Goal: Book appointment/travel/reservation: Book appointment/travel/reservation

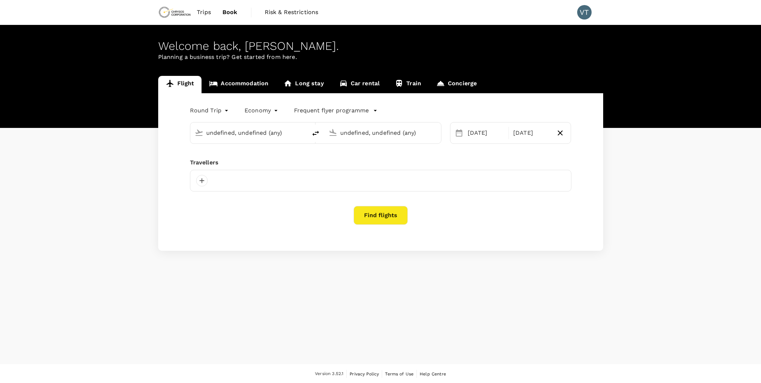
type input "Adelaide (ADL)"
type input "[GEOGRAPHIC_DATA], [GEOGRAPHIC_DATA] (any)"
type input "Adelaide (ADL)"
type input "Toronto, Canada (any)"
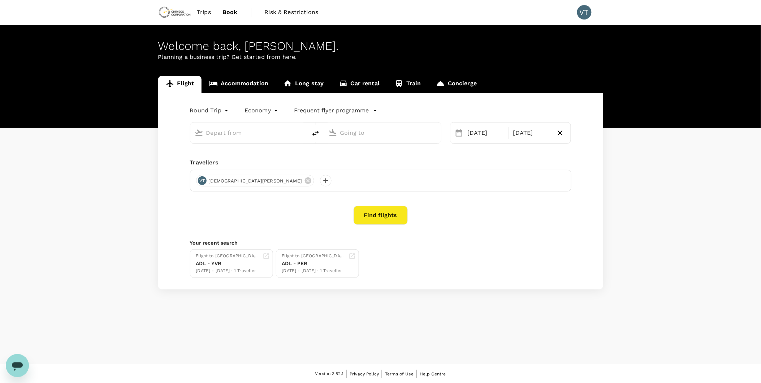
type input "Adelaide (ADL)"
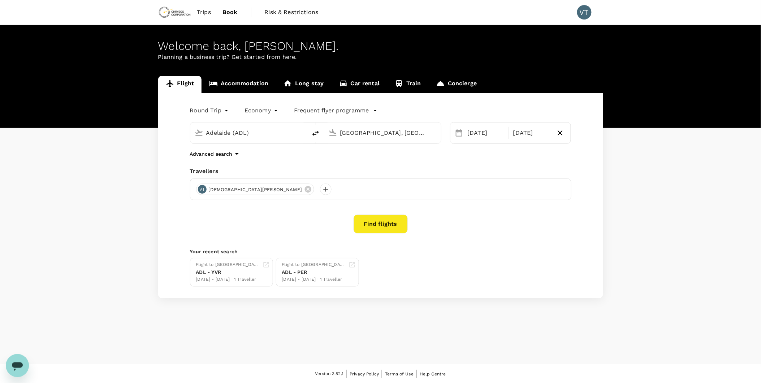
click at [373, 136] on input "Toronto, Canada (any)" at bounding box center [383, 132] width 86 height 11
click at [378, 160] on p "[GEOGRAPHIC_DATA]" at bounding box center [393, 160] width 127 height 7
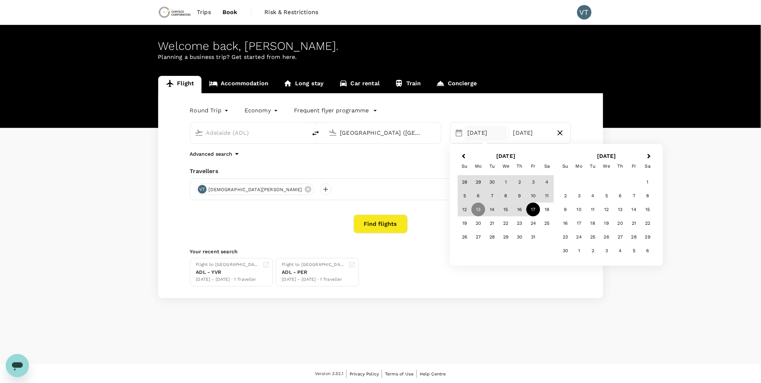
type input "Perth (PER)"
click at [352, 238] on div "Round Trip roundtrip Economy economy Frequent flyer programme Adelaide (ADL) Pe…" at bounding box center [380, 195] width 445 height 205
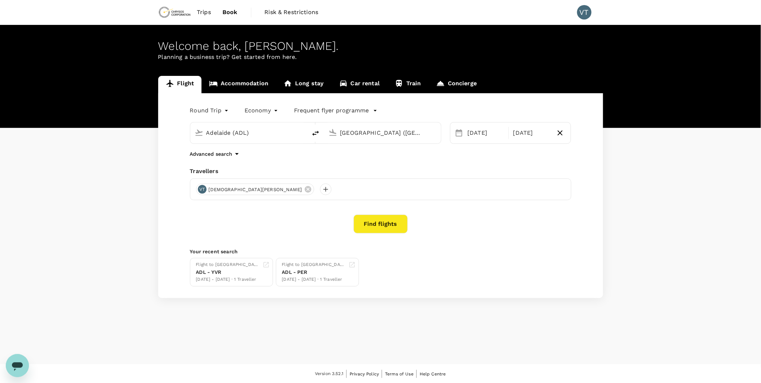
click at [374, 230] on button "Find flights" at bounding box center [381, 224] width 54 height 19
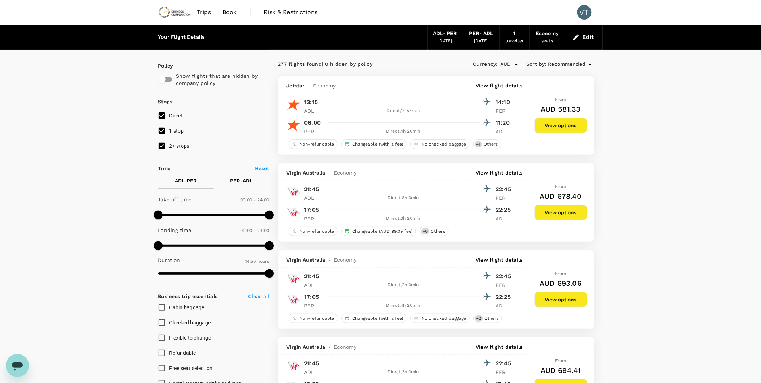
type input "1080"
drag, startPoint x: 268, startPoint y: 246, endPoint x: 242, endPoint y: 246, distance: 25.3
click at [242, 246] on span at bounding box center [241, 245] width 9 height 9
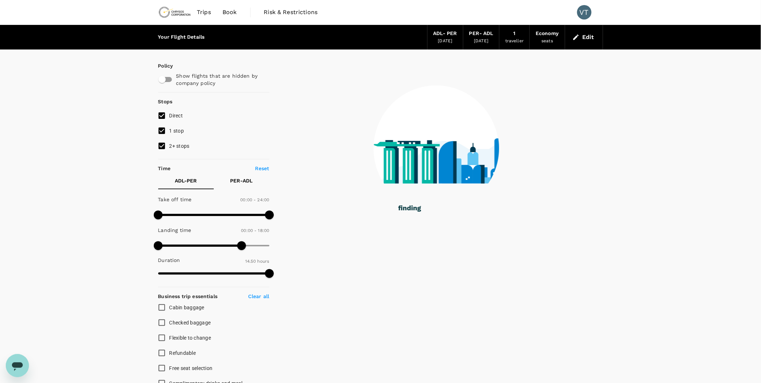
click at [129, 226] on div "Your Flight Details ADL - PER 13 Oct 2025 PER - ADL 17 Oct 2025 1 traveller Eco…" at bounding box center [380, 301] width 761 height 552
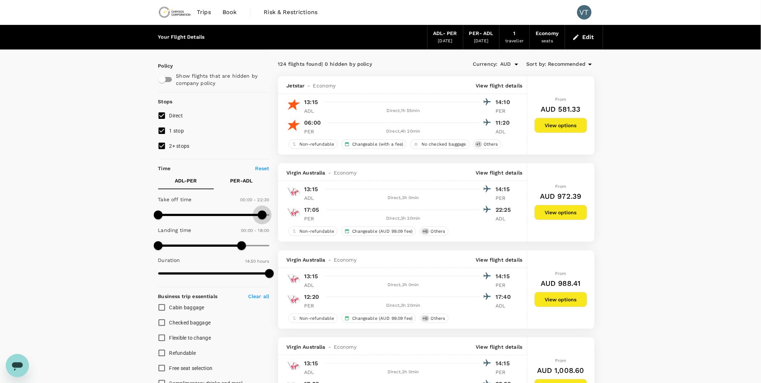
type input "1440"
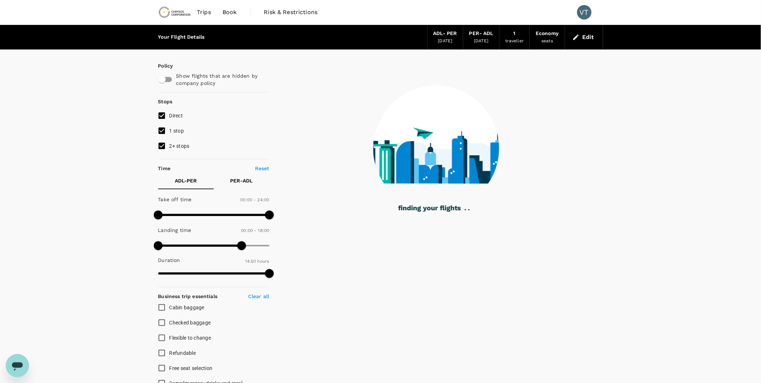
click at [239, 182] on p "PER - ADL" at bounding box center [241, 180] width 22 height 7
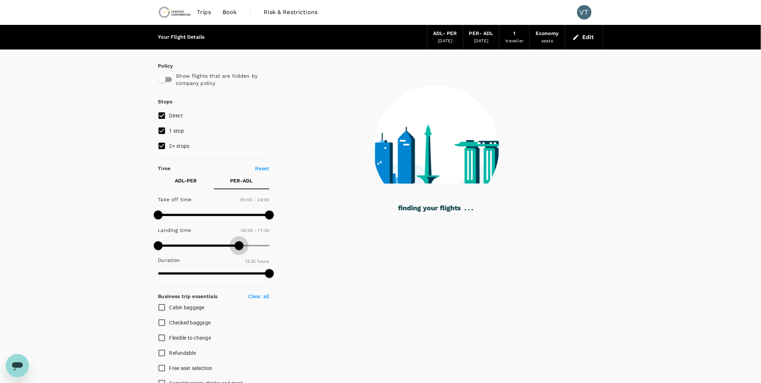
type input "1080"
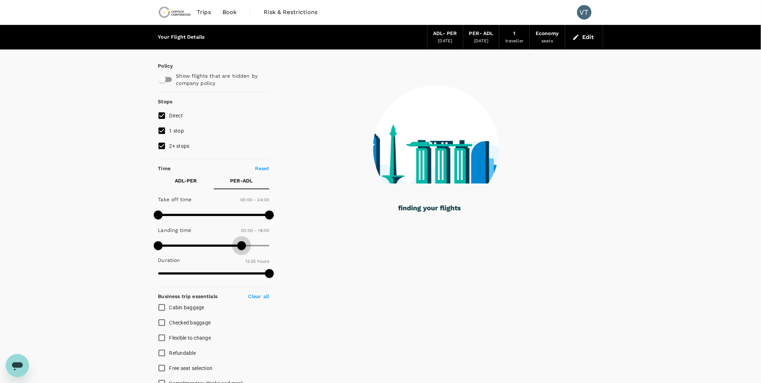
drag, startPoint x: 269, startPoint y: 242, endPoint x: 241, endPoint y: 247, distance: 28.7
click at [241, 247] on span at bounding box center [241, 245] width 9 height 9
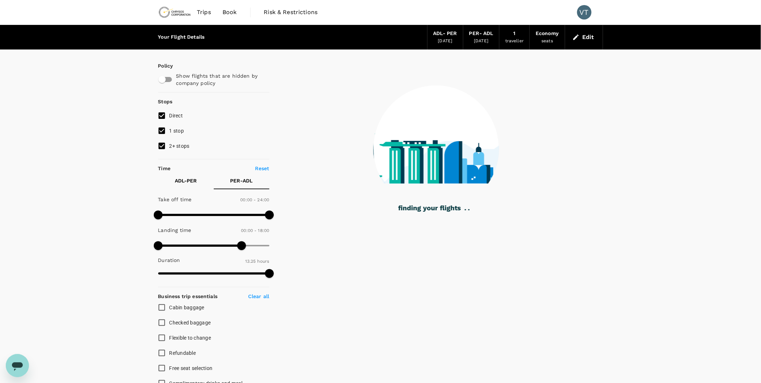
click at [293, 264] on div at bounding box center [436, 307] width 334 height 516
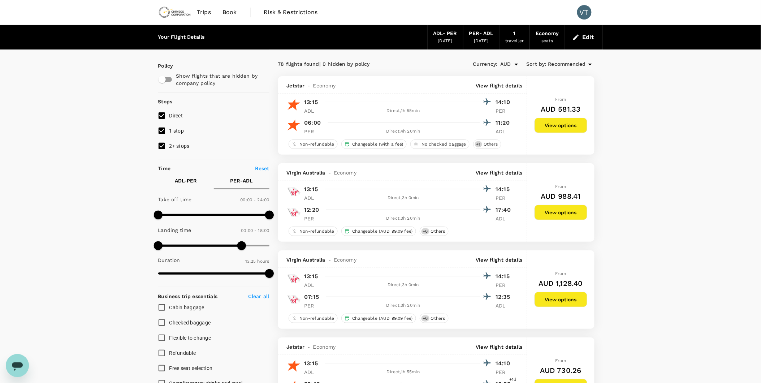
drag, startPoint x: 699, startPoint y: 154, endPoint x: 689, endPoint y: 155, distance: 9.8
click at [471, 225] on div "Virgin Australia - Economy View flight details 13:15 14:15 ADL Direct , 3h 0min…" at bounding box center [402, 202] width 249 height 78
click at [579, 218] on button "View options" at bounding box center [561, 212] width 53 height 15
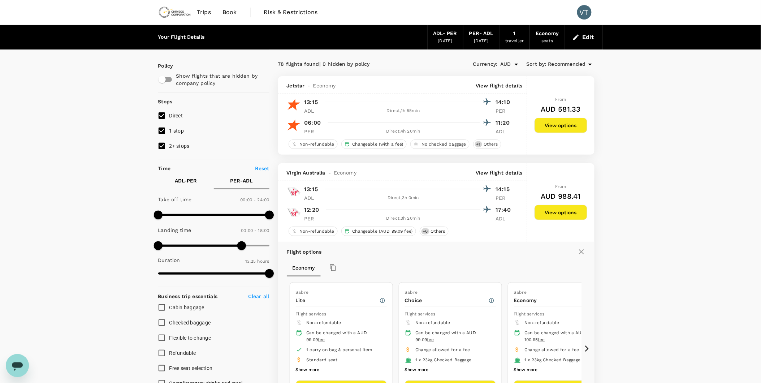
click at [465, 40] on div "PER - ADL 17 Oct 2025" at bounding box center [481, 37] width 36 height 25
click at [444, 35] on div "ADL - PER" at bounding box center [445, 34] width 24 height 8
click at [591, 33] on button "Edit" at bounding box center [584, 37] width 26 height 12
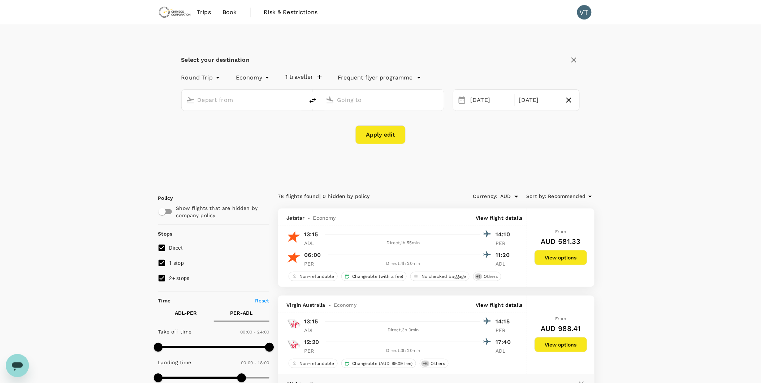
type input "Adelaide (ADL)"
type input "Perth (PER)"
click at [488, 94] on div "13 Oct" at bounding box center [490, 100] width 45 height 14
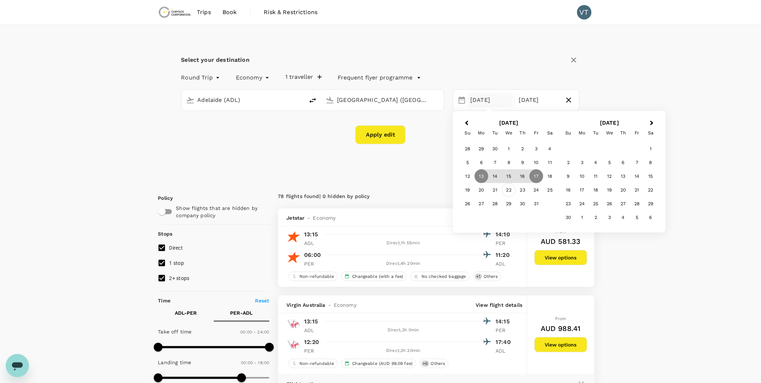
click at [511, 191] on div "22" at bounding box center [509, 190] width 14 height 14
click at [520, 203] on div "30" at bounding box center [523, 204] width 14 height 14
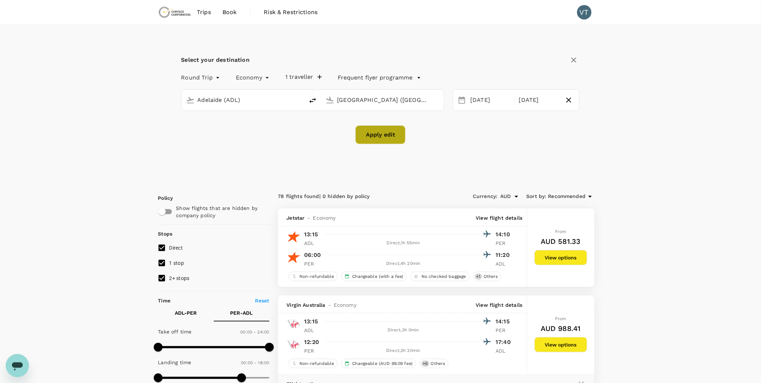
click at [381, 138] on button "Apply edit" at bounding box center [380, 134] width 50 height 19
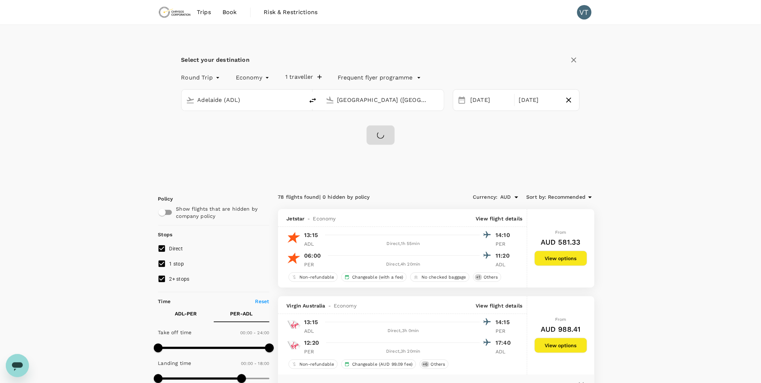
checkbox input "false"
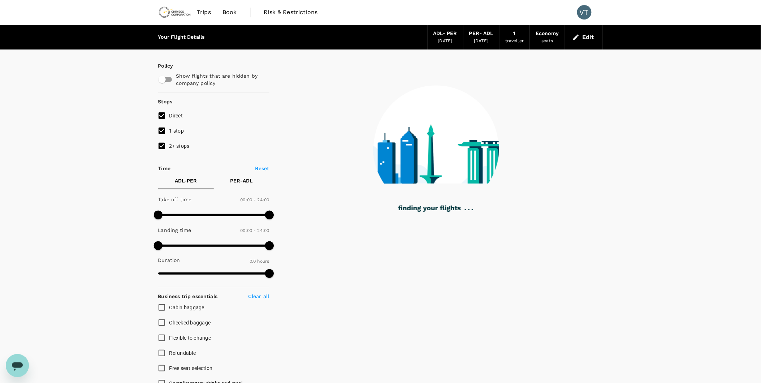
type input "820"
checkbox input "true"
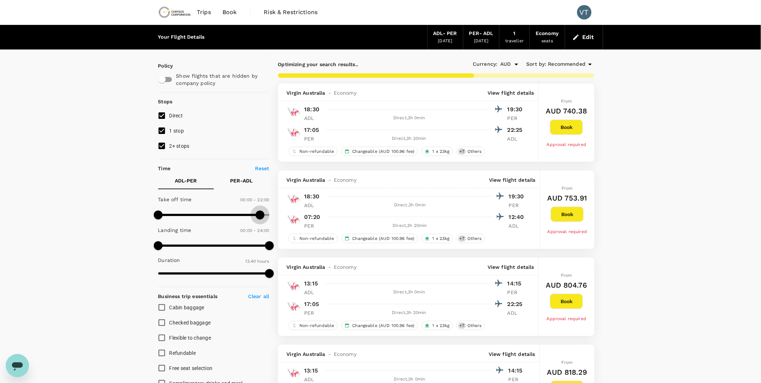
type input "1440"
drag, startPoint x: 269, startPoint y: 209, endPoint x: 279, endPoint y: 211, distance: 10.2
type input "1080"
drag, startPoint x: 269, startPoint y: 250, endPoint x: 241, endPoint y: 253, distance: 28.3
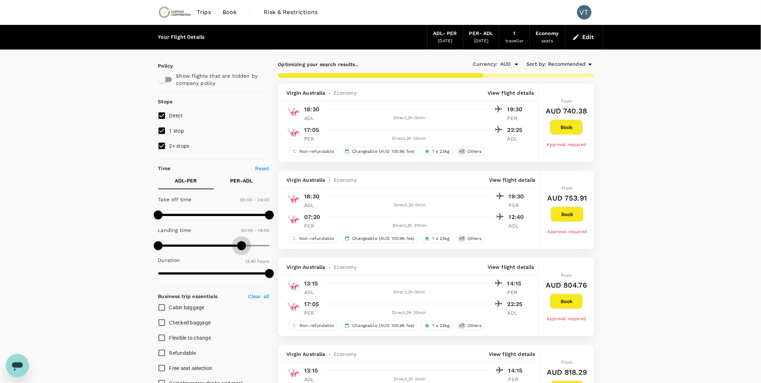
click at [241, 250] on span at bounding box center [241, 245] width 9 height 9
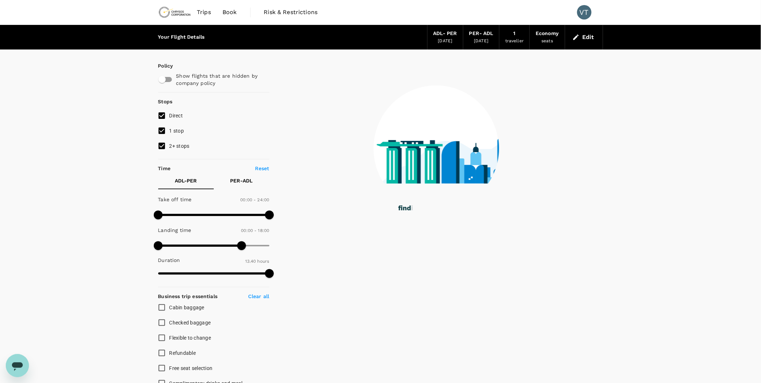
click at [241, 182] on p "PER - ADL" at bounding box center [241, 180] width 22 height 7
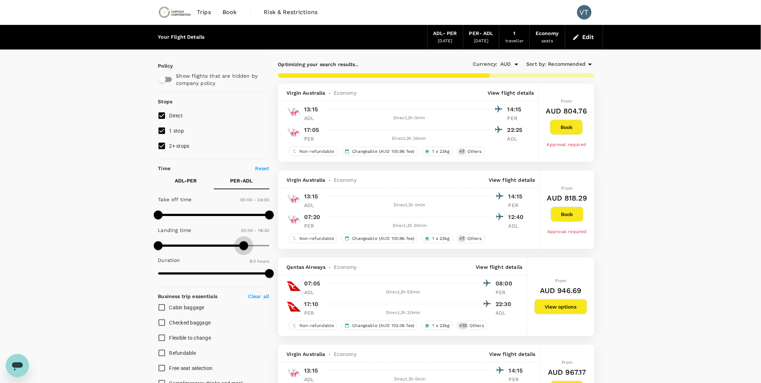
type input "1080"
drag, startPoint x: 254, startPoint y: 247, endPoint x: 243, endPoint y: 249, distance: 11.8
click at [243, 249] on span at bounding box center [241, 245] width 9 height 9
click at [172, 15] on img at bounding box center [174, 12] width 33 height 16
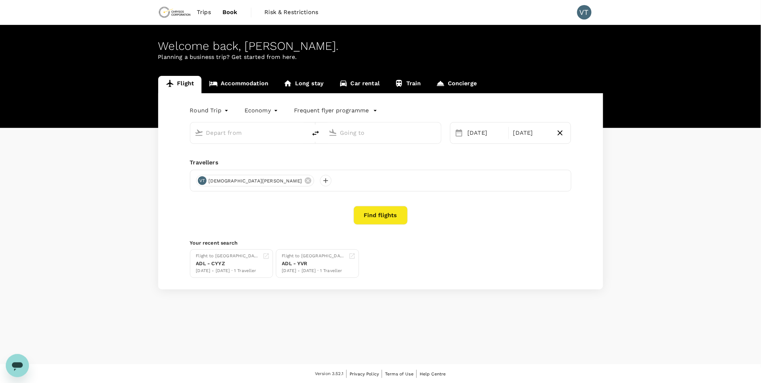
type input "Adelaide (ADL)"
type input "Perth (PER)"
type input "Adelaide (ADL)"
type input "Perth (PER)"
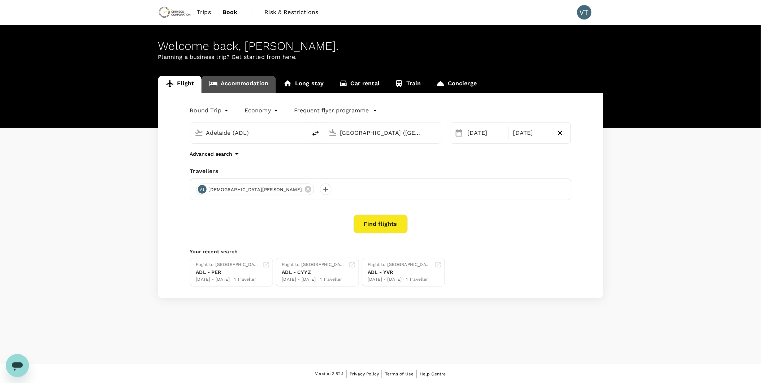
click at [243, 82] on link "Accommodation" at bounding box center [239, 84] width 74 height 17
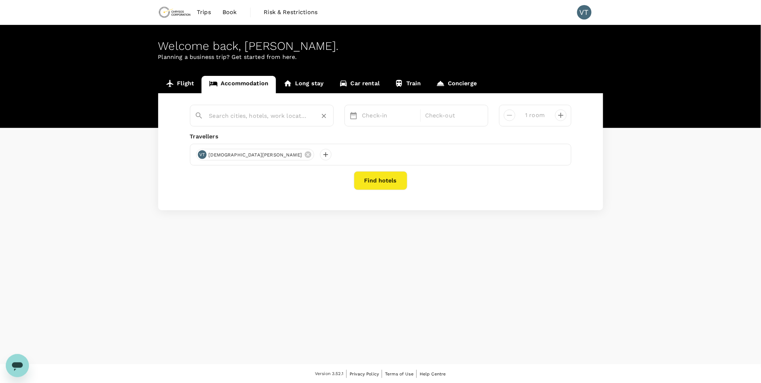
click at [253, 118] on input "text" at bounding box center [259, 115] width 100 height 11
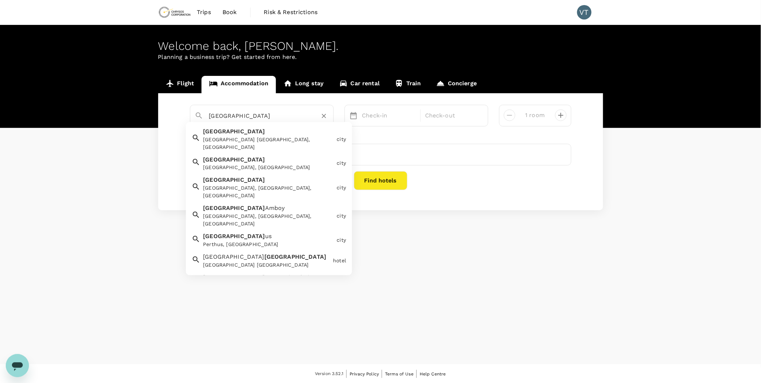
click at [259, 141] on div "Perth WA, Australia" at bounding box center [268, 143] width 131 height 15
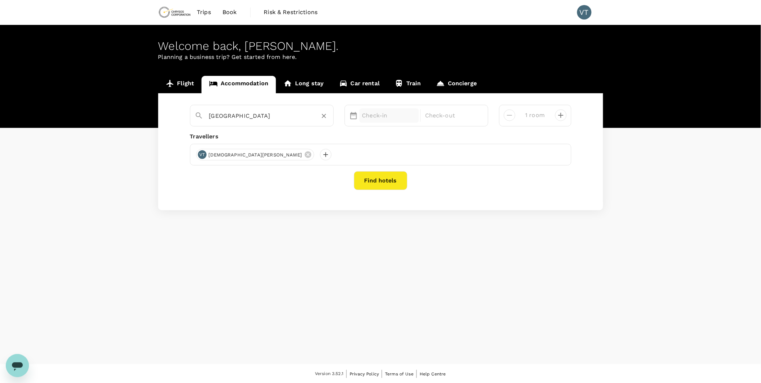
type input "Perth"
click at [388, 121] on div "Check-in" at bounding box center [389, 115] width 60 height 14
click at [474, 194] on div "13" at bounding box center [474, 192] width 14 height 14
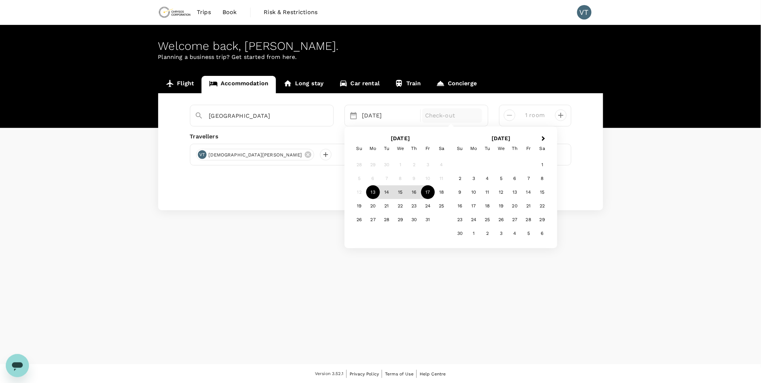
click at [430, 194] on div "17" at bounding box center [428, 192] width 14 height 14
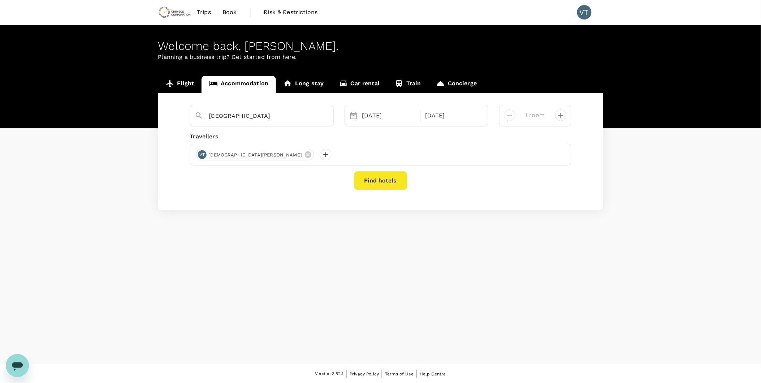
click at [377, 182] on button "Find hotels" at bounding box center [380, 180] width 53 height 19
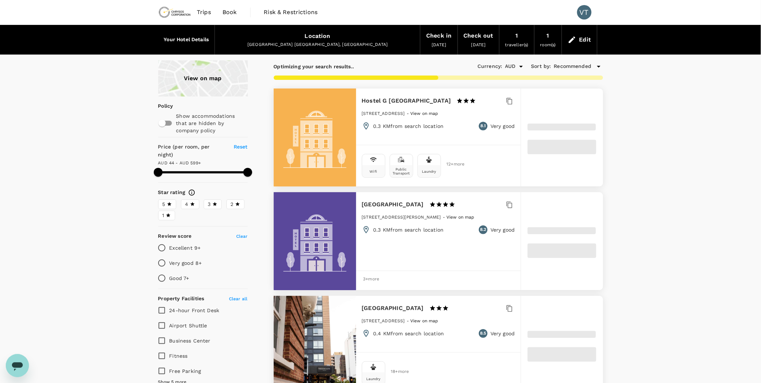
click at [207, 77] on div "View on map" at bounding box center [203, 78] width 90 height 36
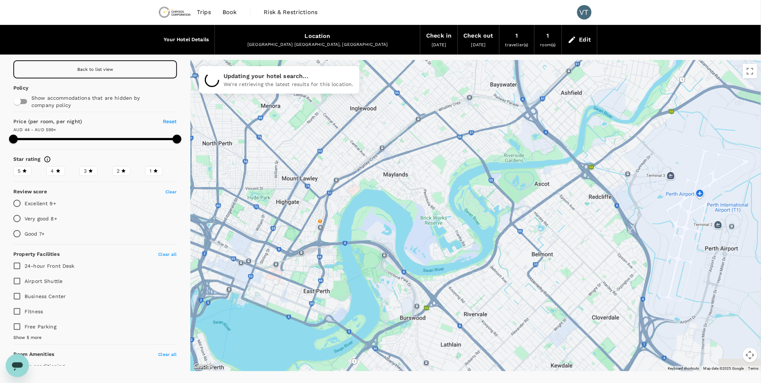
drag, startPoint x: 606, startPoint y: 232, endPoint x: 424, endPoint y: 264, distance: 184.5
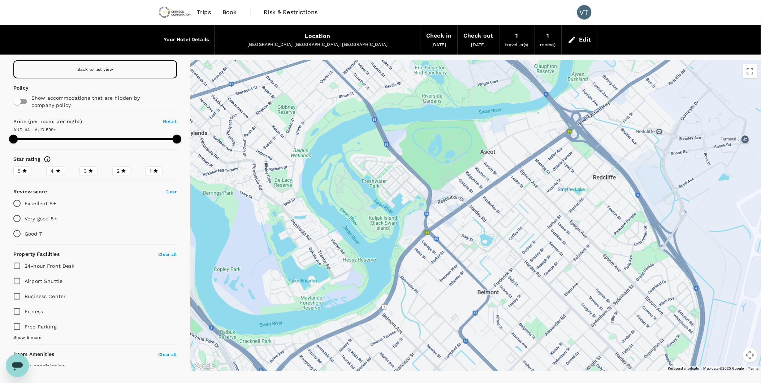
drag, startPoint x: 515, startPoint y: 203, endPoint x: 319, endPoint y: 202, distance: 196.9
click at [319, 202] on div at bounding box center [475, 215] width 571 height 311
click at [131, 69] on div "Back to list view" at bounding box center [95, 69] width 164 height 18
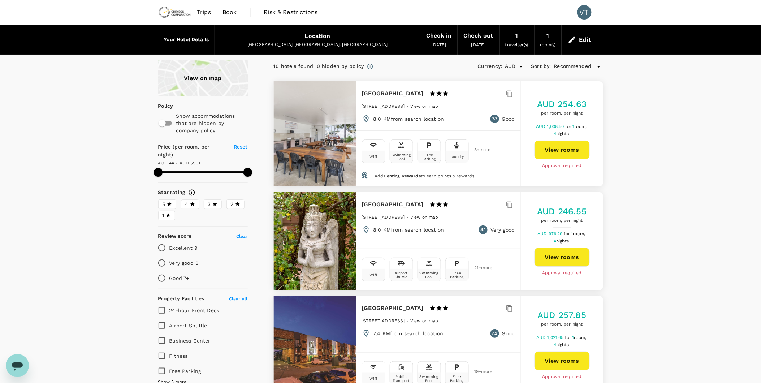
click at [197, 79] on div "View on map" at bounding box center [203, 78] width 90 height 36
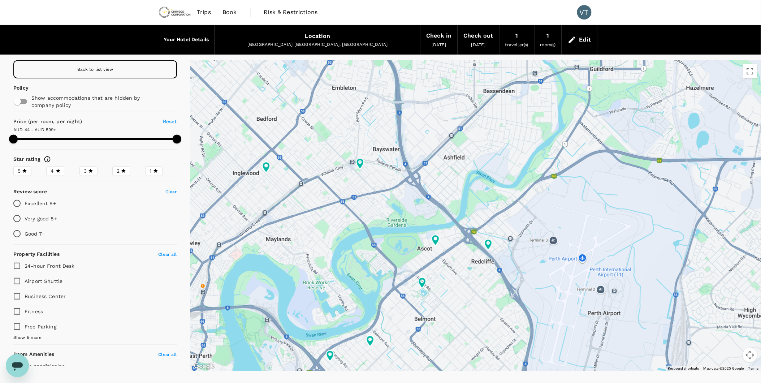
click at [113, 72] on div "Back to list view" at bounding box center [95, 69] width 164 height 18
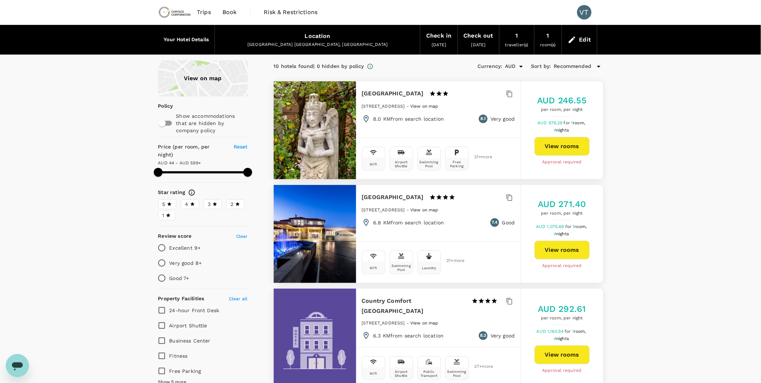
click at [172, 80] on div "View on map" at bounding box center [203, 78] width 90 height 36
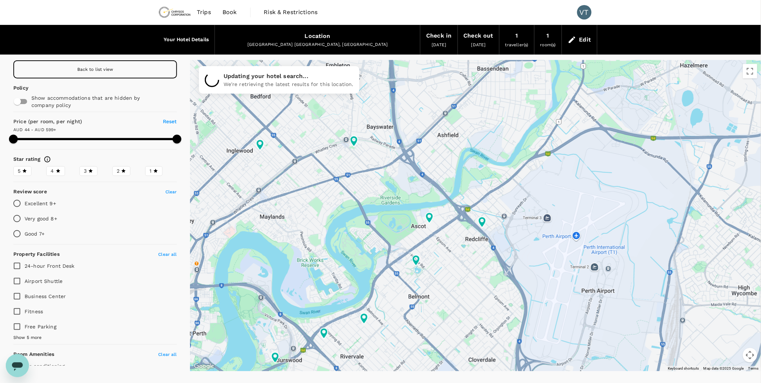
click at [73, 73] on div "Back to list view" at bounding box center [95, 69] width 164 height 18
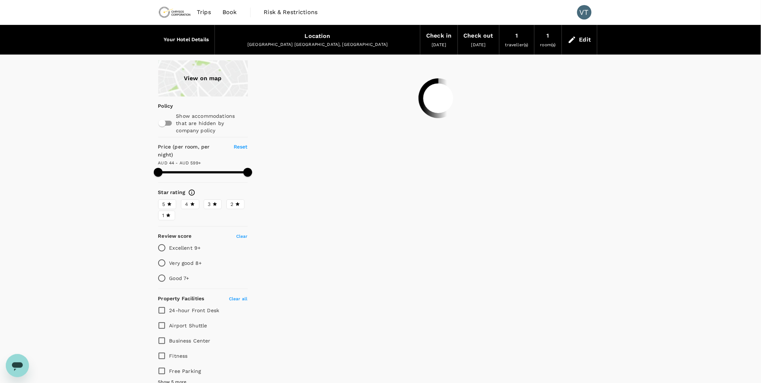
type input "598.56"
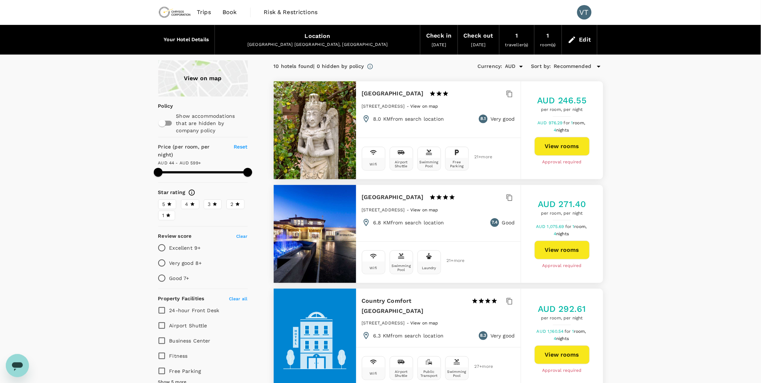
click at [163, 240] on input "Excellent 9+" at bounding box center [161, 247] width 15 height 15
radio input "true"
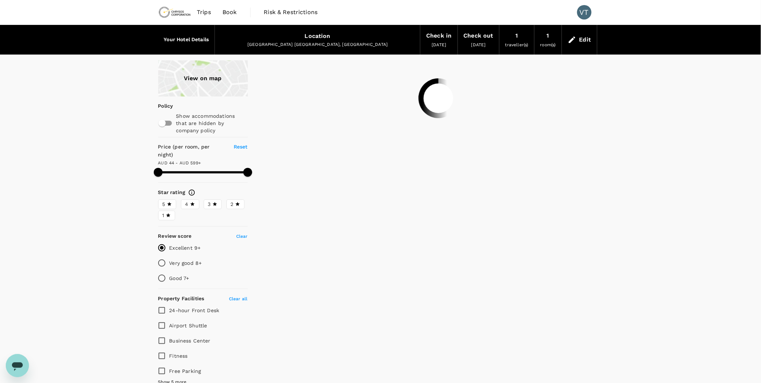
type input "598.56"
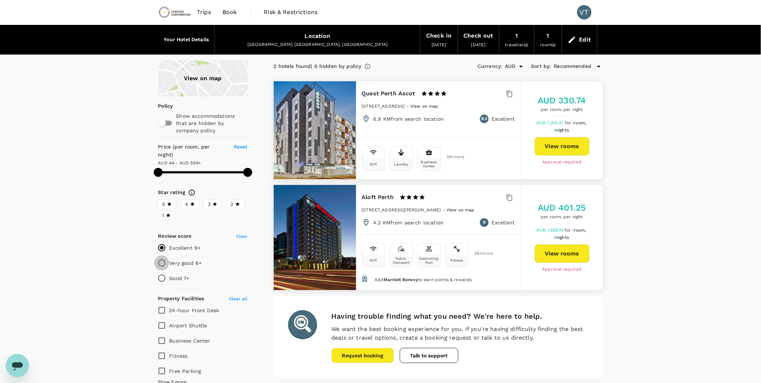
click at [160, 255] on input "Very good 8+" at bounding box center [161, 262] width 15 height 15
radio input "true"
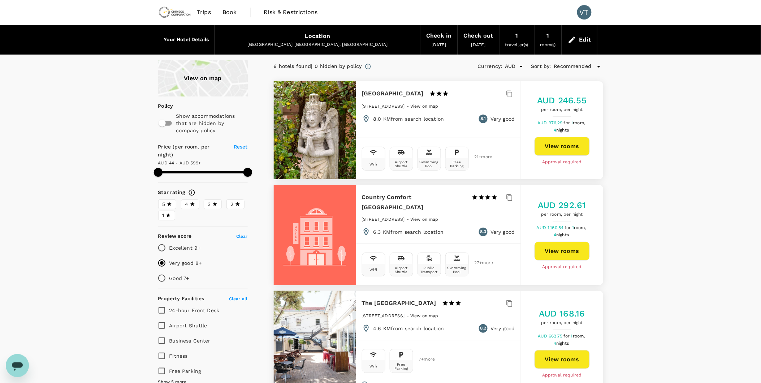
click at [164, 200] on span "5" at bounding box center [164, 204] width 3 height 8
click at [0, 0] on input "5" at bounding box center [0, 0] width 0 height 0
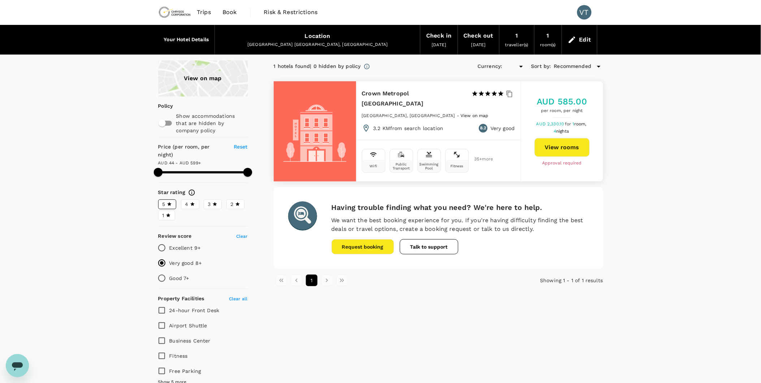
type input "598.56"
type input "AUD"
click at [163, 200] on span "5" at bounding box center [164, 204] width 3 height 8
click at [0, 0] on input "5" at bounding box center [0, 0] width 0 height 0
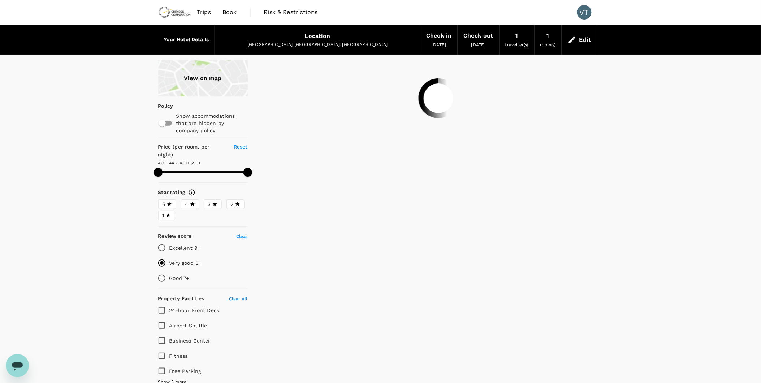
type input "598.56"
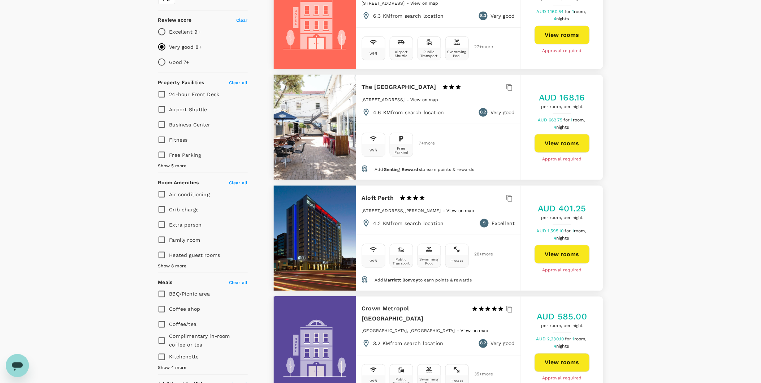
scroll to position [241, 0]
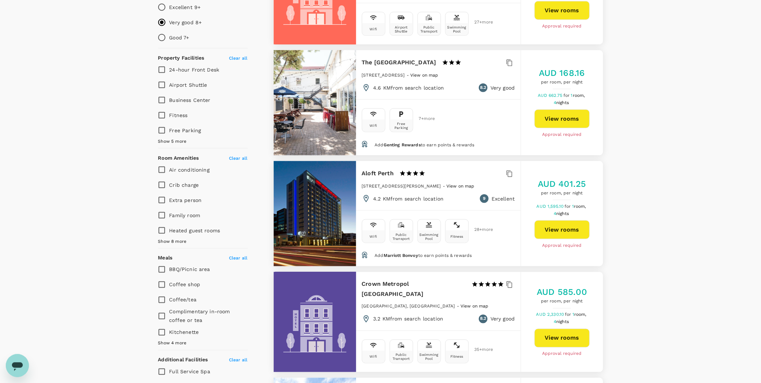
click at [159, 162] on input "Air conditioning" at bounding box center [161, 169] width 15 height 15
checkbox input "true"
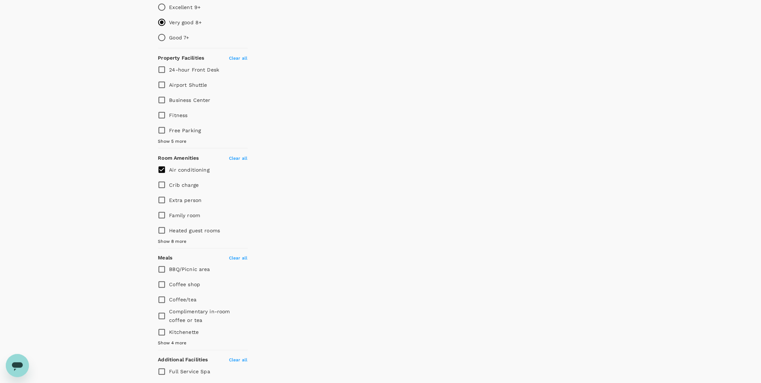
type input "598.56"
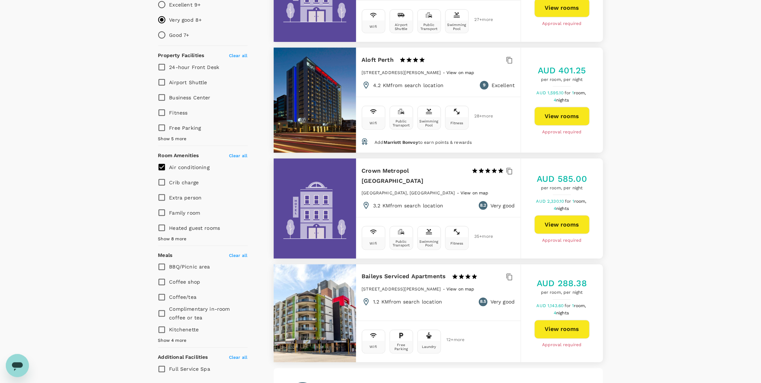
scroll to position [281, 0]
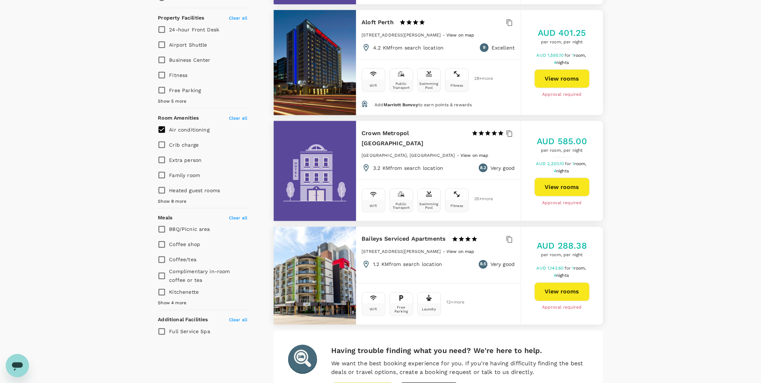
click at [173, 198] on span "Show 8 more" at bounding box center [172, 201] width 29 height 7
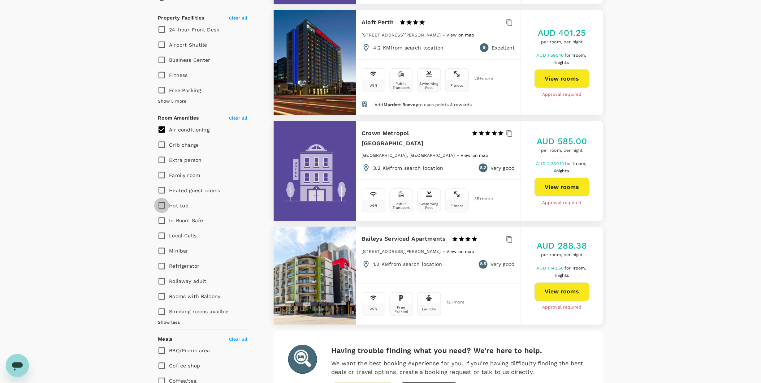
click at [165, 198] on input "Hot tub" at bounding box center [161, 205] width 15 height 15
checkbox input "true"
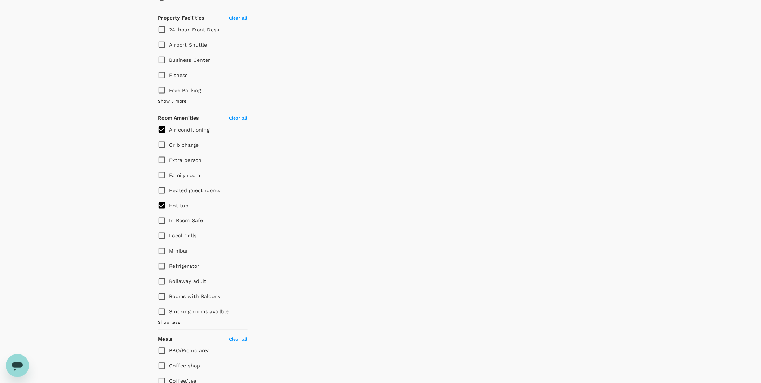
type input "598.56"
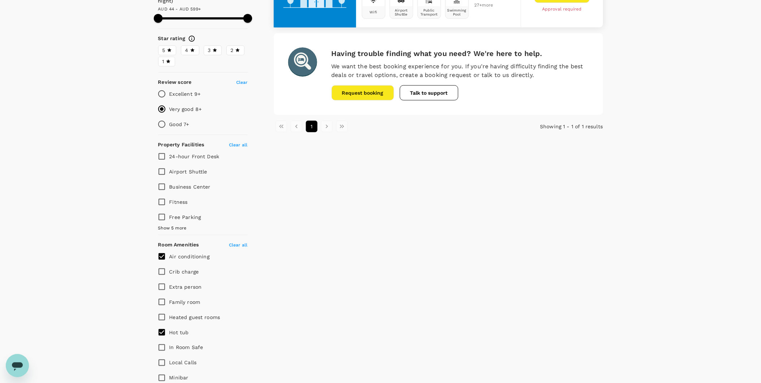
scroll to position [160, 0]
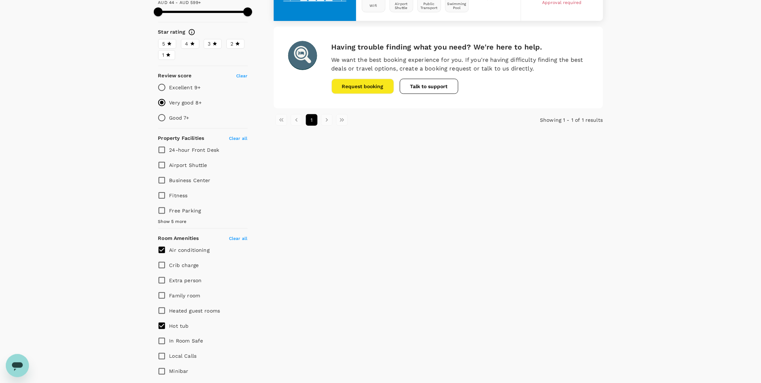
click at [163, 318] on input "Hot tub" at bounding box center [161, 325] width 15 height 15
checkbox input "false"
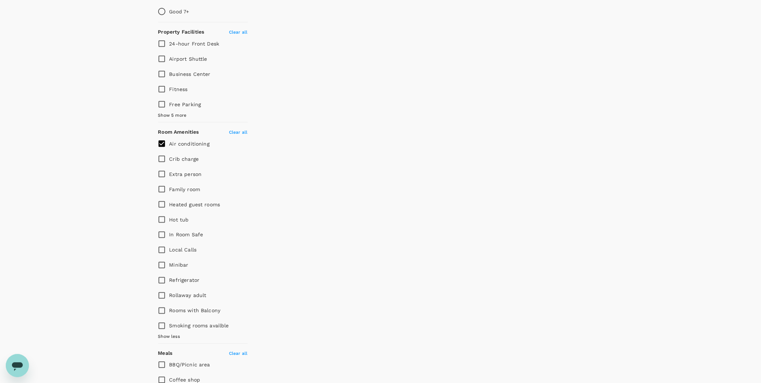
scroll to position [281, 0]
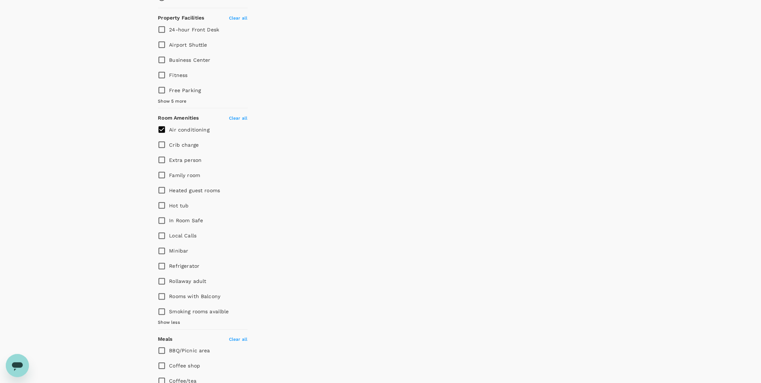
type input "598.56"
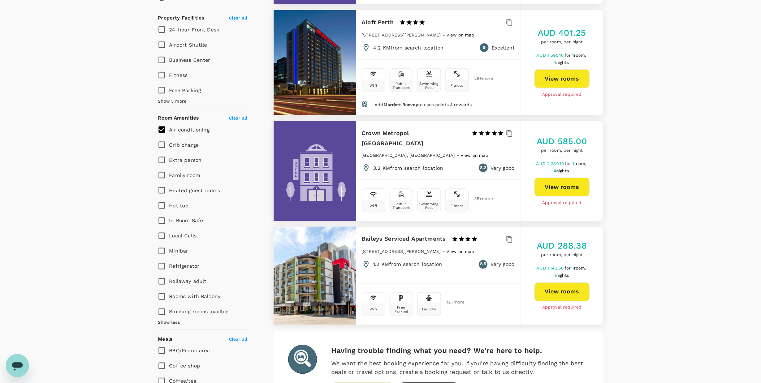
click at [198, 278] on span "Rollaway adult" at bounding box center [187, 281] width 37 height 6
click at [169, 274] on input "Rollaway adult" at bounding box center [161, 281] width 15 height 15
checkbox input "true"
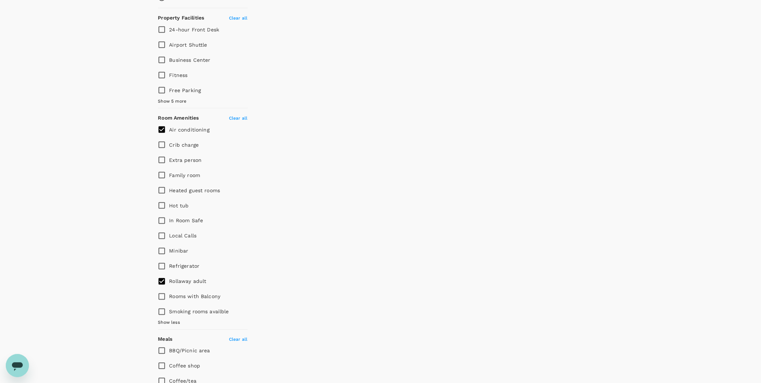
type input "598.56"
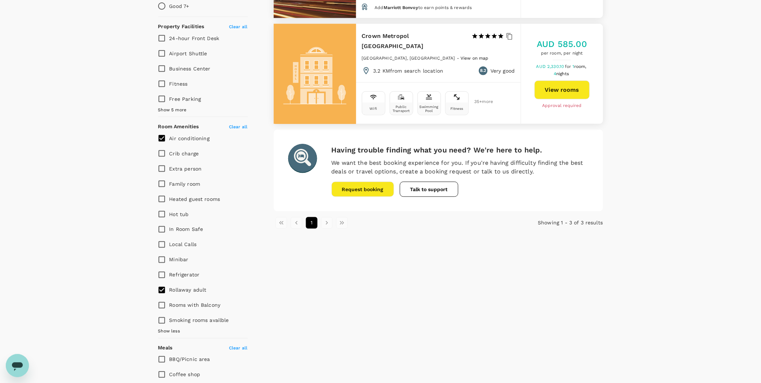
scroll to position [321, 0]
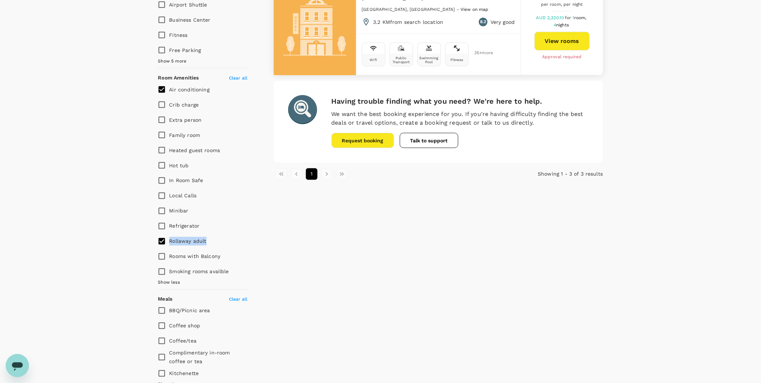
drag, startPoint x: 208, startPoint y: 236, endPoint x: 170, endPoint y: 237, distance: 37.6
click at [170, 237] on div "Rollaway adult" at bounding box center [203, 241] width 90 height 15
drag, startPoint x: 170, startPoint y: 237, endPoint x: 177, endPoint y: 232, distance: 8.6
click at [161, 234] on input "Rollaway adult" at bounding box center [161, 241] width 15 height 15
checkbox input "false"
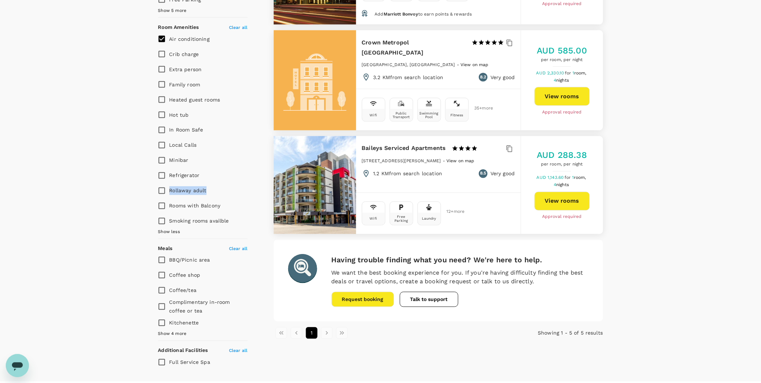
scroll to position [381, 0]
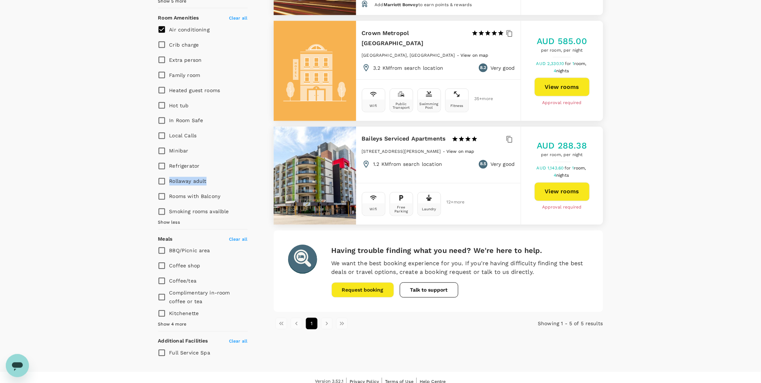
type input "598.56"
click at [185, 321] on span "Show 4 more" at bounding box center [172, 324] width 29 height 7
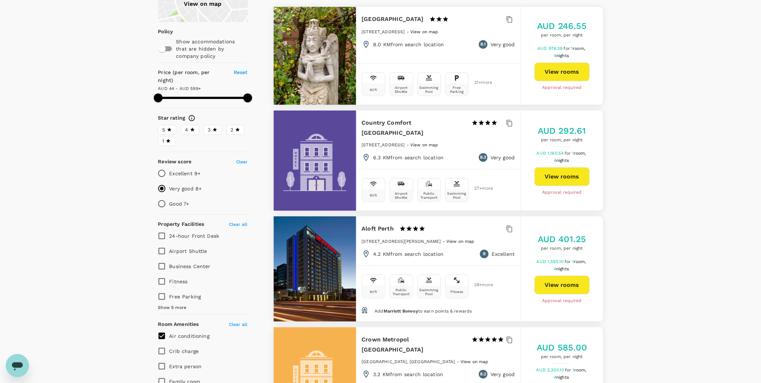
scroll to position [0, 0]
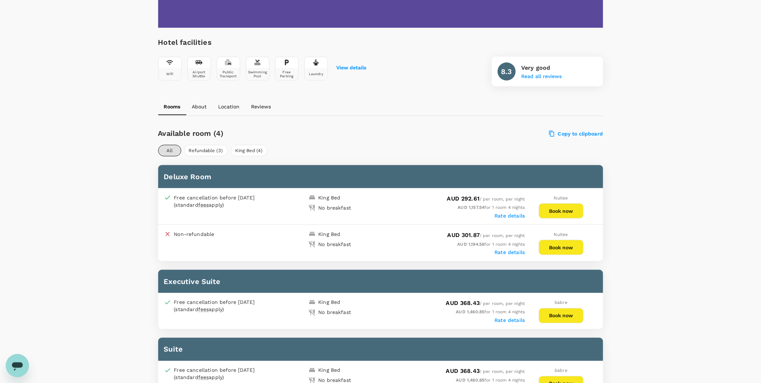
scroll to position [241, 0]
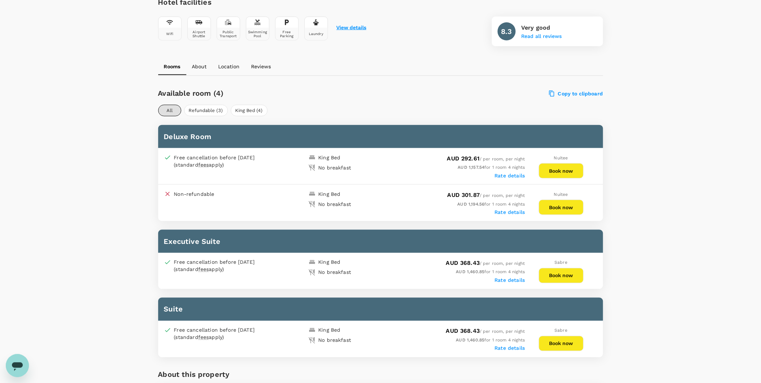
click at [354, 28] on button "View details" at bounding box center [352, 28] width 30 height 6
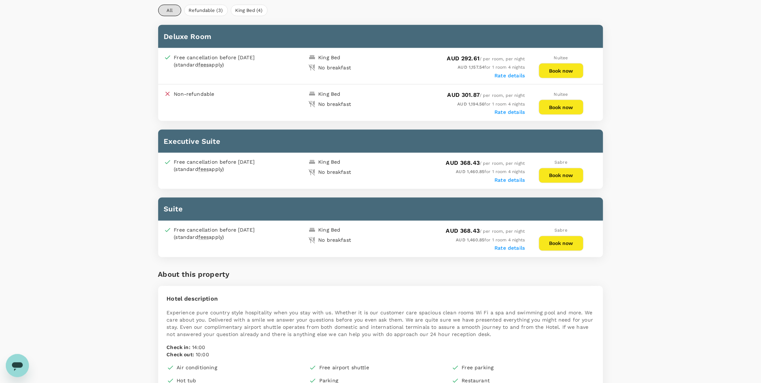
scroll to position [263, 0]
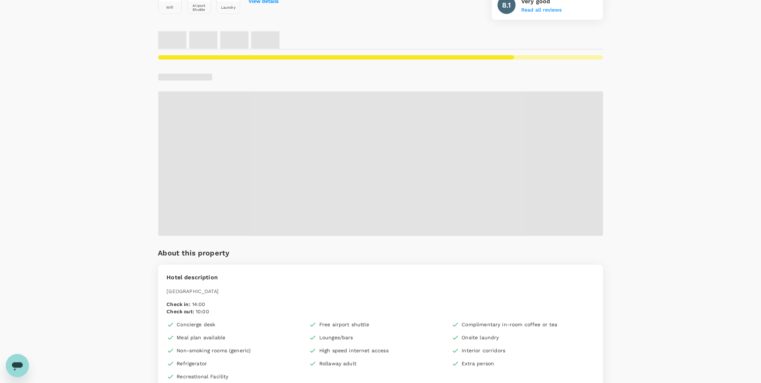
scroll to position [311, 0]
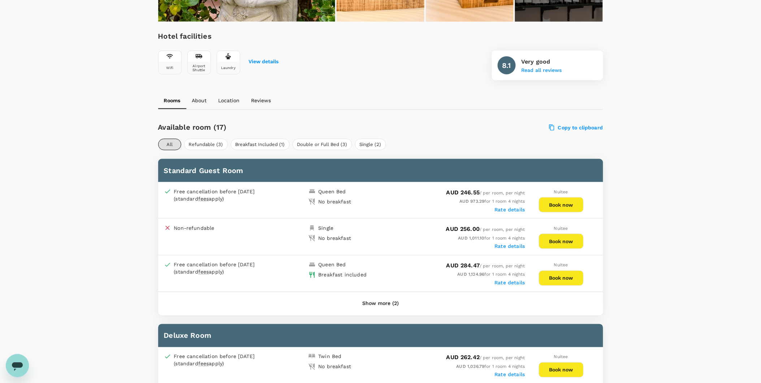
scroll to position [231, 0]
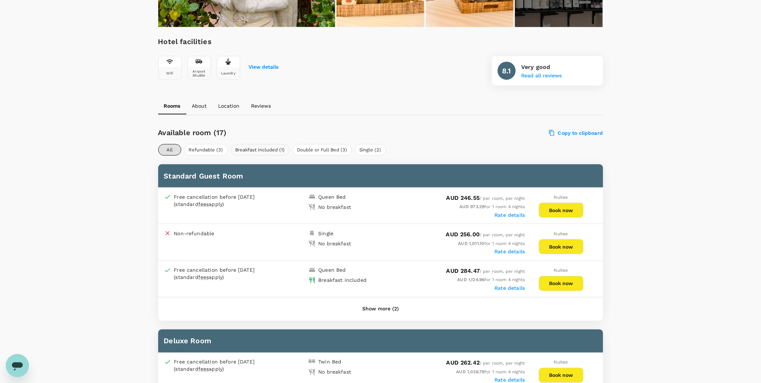
click at [258, 153] on button "Breakfast Included (1)" at bounding box center [260, 150] width 59 height 12
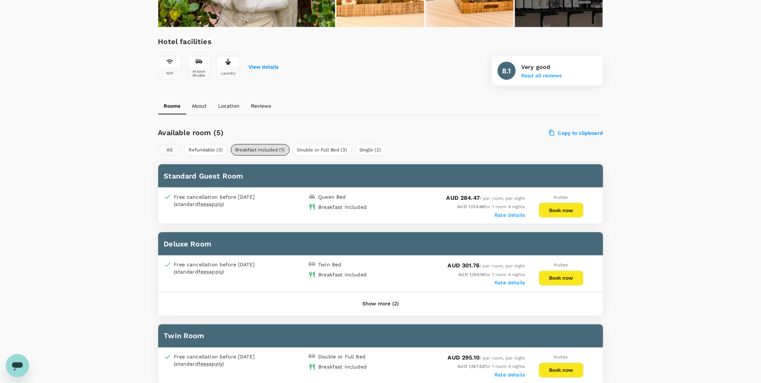
click at [172, 150] on button "All" at bounding box center [169, 150] width 23 height 12
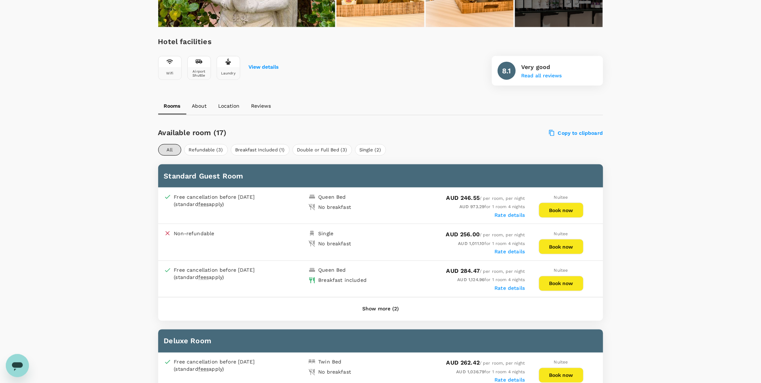
click at [517, 287] on label "Rate details" at bounding box center [510, 288] width 30 height 6
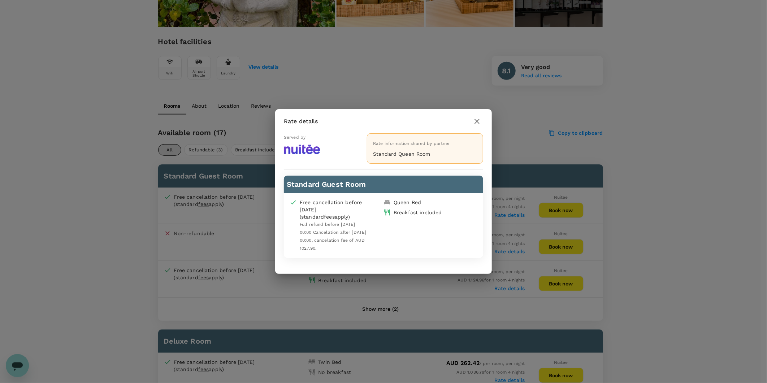
click at [508, 286] on div "Rate details Served by Rate information shared by partner Standard Queen Room S…" at bounding box center [383, 191] width 767 height 383
drag, startPoint x: 479, startPoint y: 121, endPoint x: 474, endPoint y: 130, distance: 11.0
click at [479, 123] on icon "button" at bounding box center [477, 121] width 9 height 9
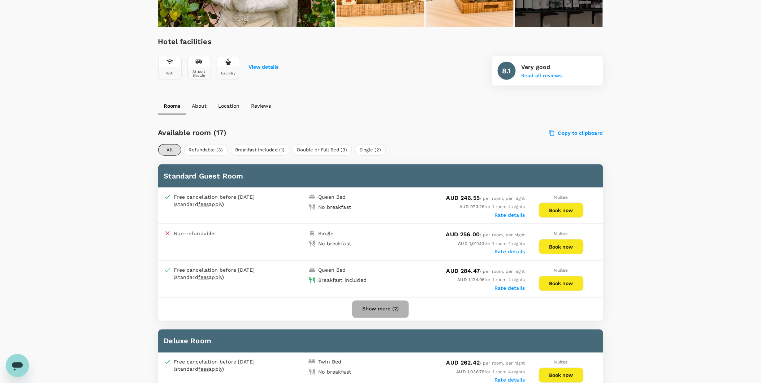
click at [389, 307] on button "Show more (2)" at bounding box center [380, 309] width 57 height 17
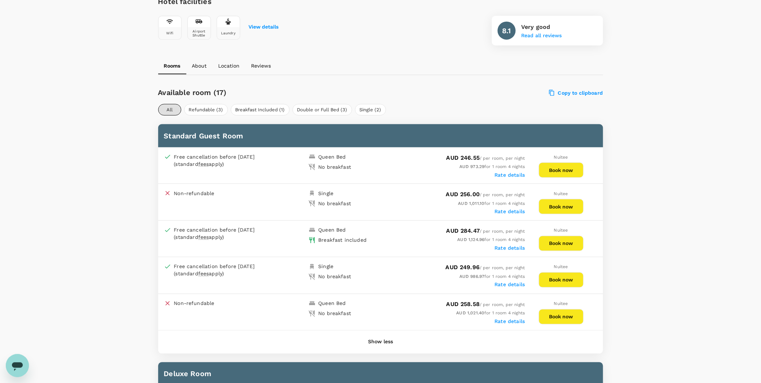
scroll to position [311, 0]
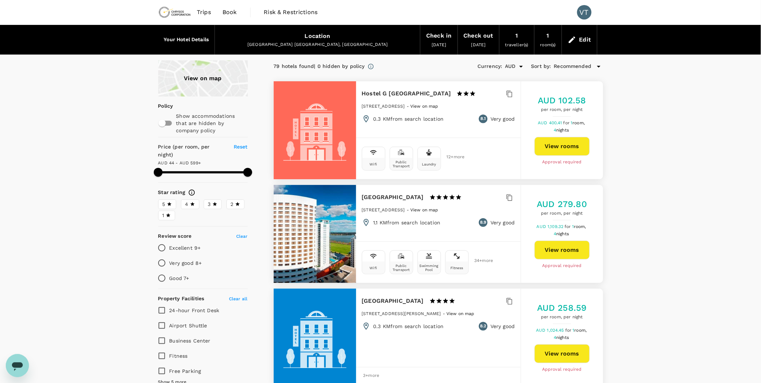
type input "598.56"
click at [579, 41] on div "Edit" at bounding box center [585, 40] width 12 height 10
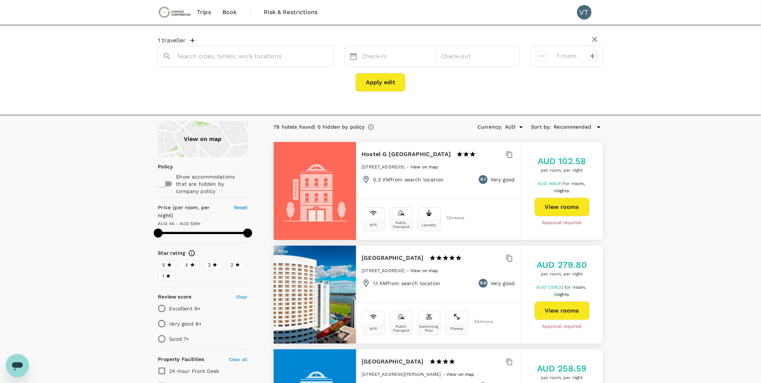
type input "Perth"
click at [373, 56] on div "13 Oct" at bounding box center [397, 56] width 76 height 14
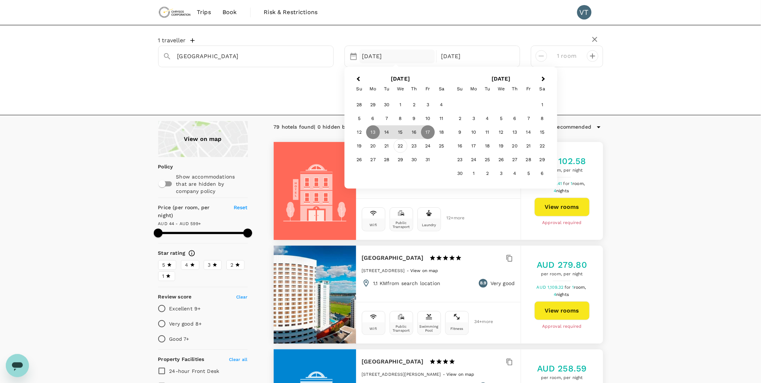
click at [404, 146] on div "22" at bounding box center [401, 146] width 14 height 14
click at [412, 160] on div "30" at bounding box center [414, 160] width 14 height 14
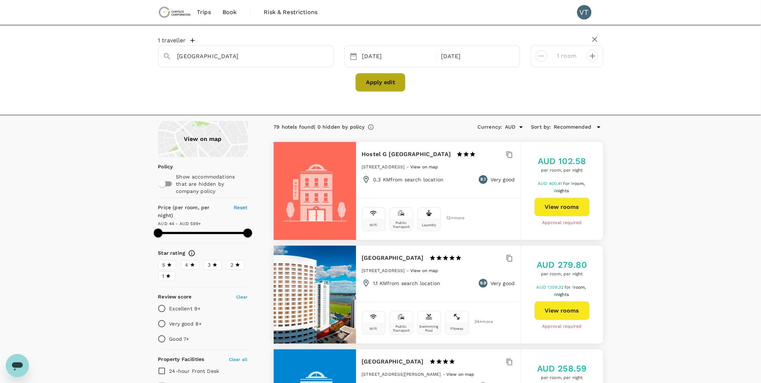
click at [374, 88] on button "Apply edit" at bounding box center [380, 82] width 50 height 19
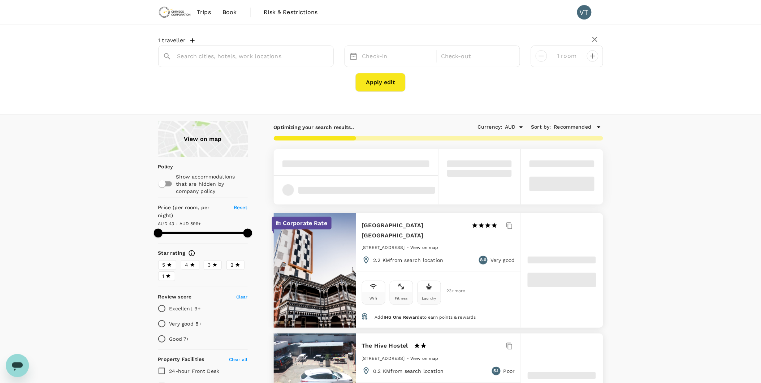
type input "[GEOGRAPHIC_DATA]"
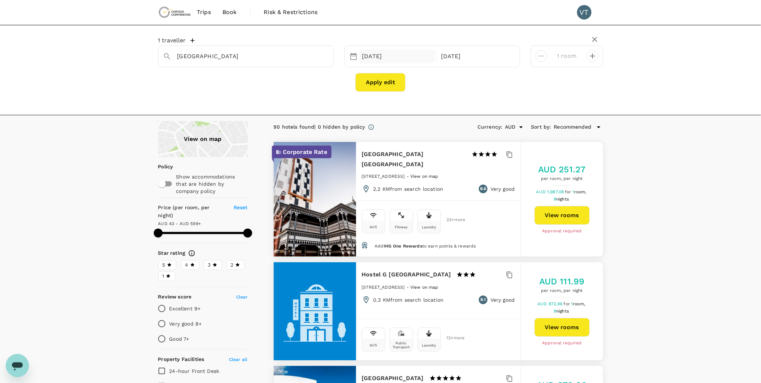
click at [403, 59] on div "22 Oct" at bounding box center [397, 56] width 76 height 14
drag, startPoint x: 707, startPoint y: 106, endPoint x: 688, endPoint y: 104, distance: 19.2
click at [685, 106] on div "1 traveller Perth 22 Oct 30 Oct 1 room Apply edit" at bounding box center [380, 70] width 761 height 90
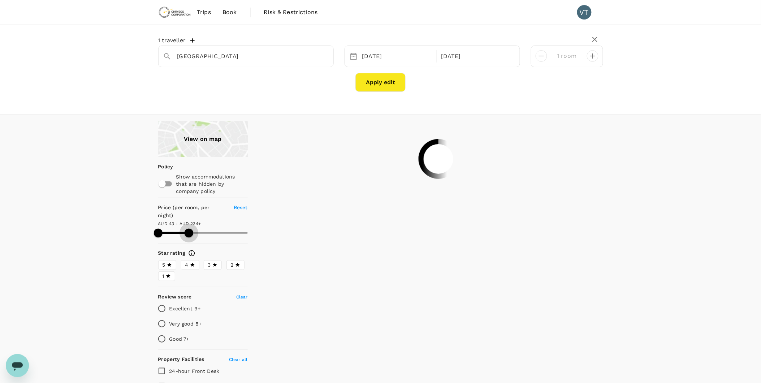
drag, startPoint x: 246, startPoint y: 223, endPoint x: 189, endPoint y: 233, distance: 58.3
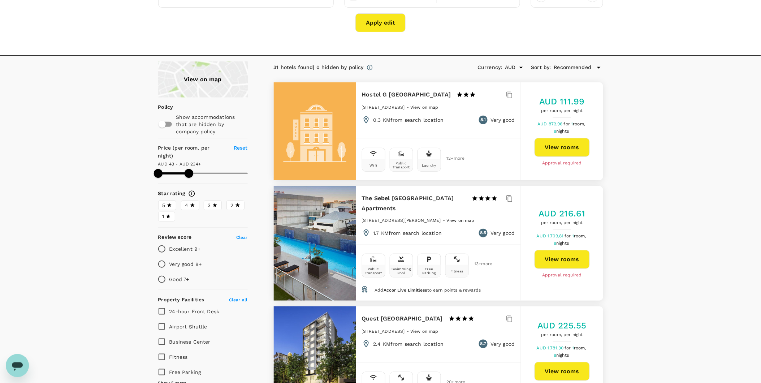
scroll to position [40, 0]
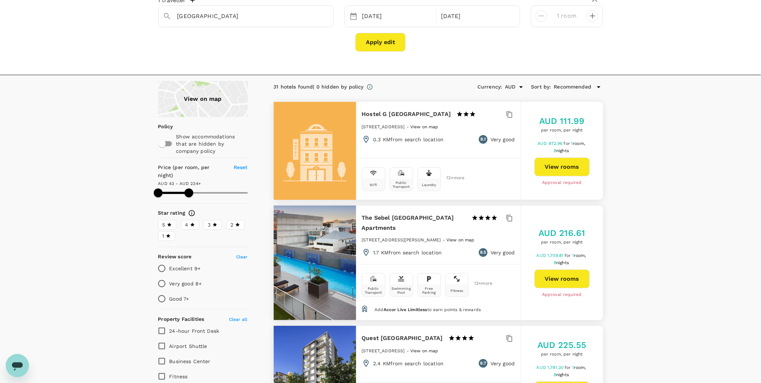
click at [213, 96] on div "View on map" at bounding box center [203, 99] width 90 height 36
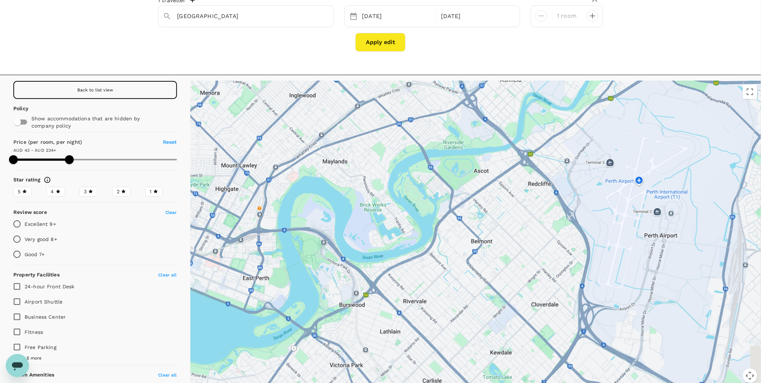
drag, startPoint x: 684, startPoint y: 284, endPoint x: 435, endPoint y: 291, distance: 249.4
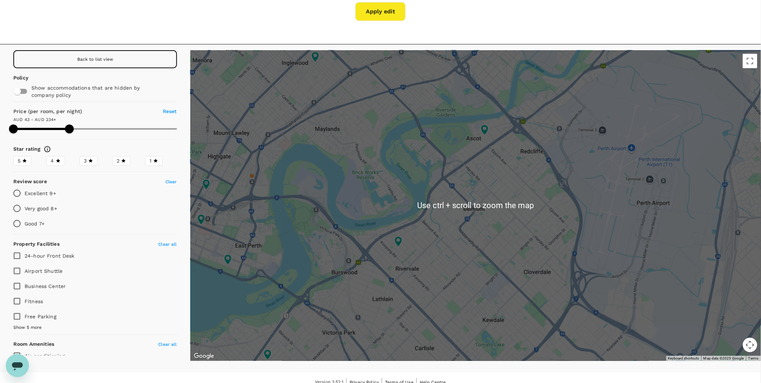
scroll to position [79, 0]
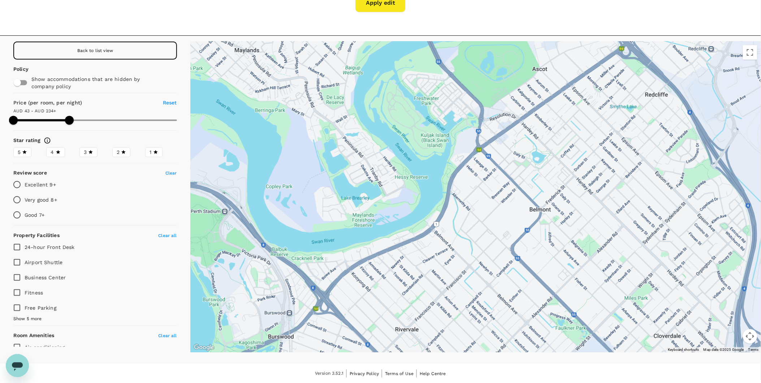
drag, startPoint x: 556, startPoint y: 158, endPoint x: 589, endPoint y: 168, distance: 34.0
click at [589, 168] on div at bounding box center [475, 197] width 571 height 311
click at [85, 52] on span "Back to list view" at bounding box center [95, 50] width 36 height 5
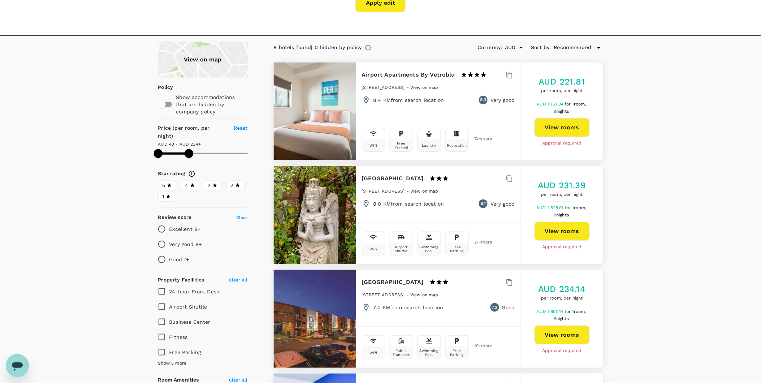
type input "234.31"
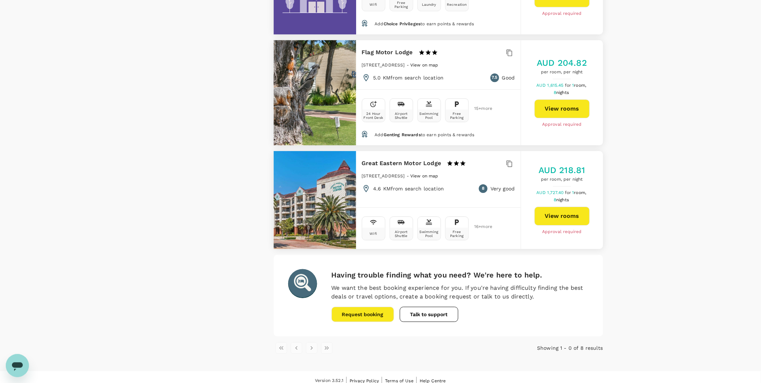
scroll to position [747, 0]
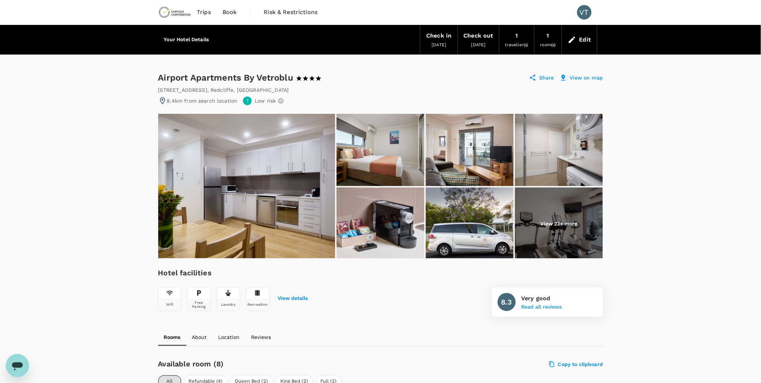
click at [319, 207] on img at bounding box center [246, 186] width 177 height 144
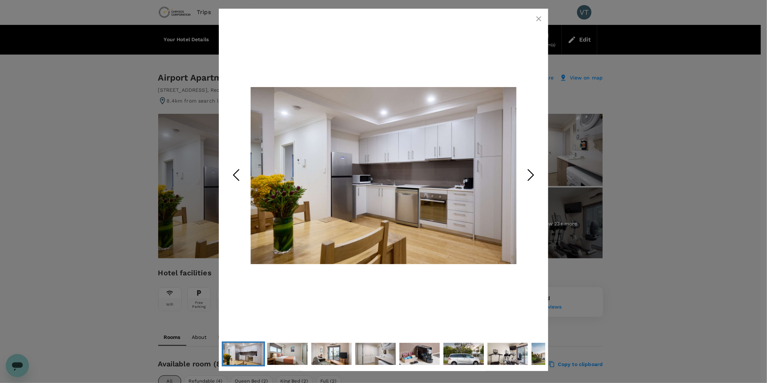
click at [533, 169] on icon "Next Slide" at bounding box center [531, 175] width 22 height 22
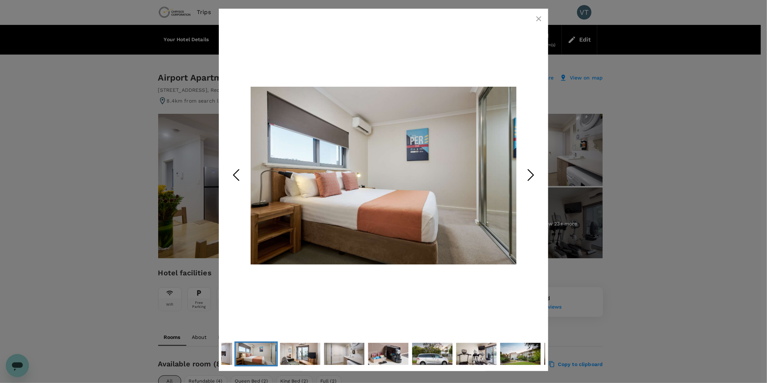
click at [532, 170] on icon "Next Slide" at bounding box center [531, 175] width 22 height 22
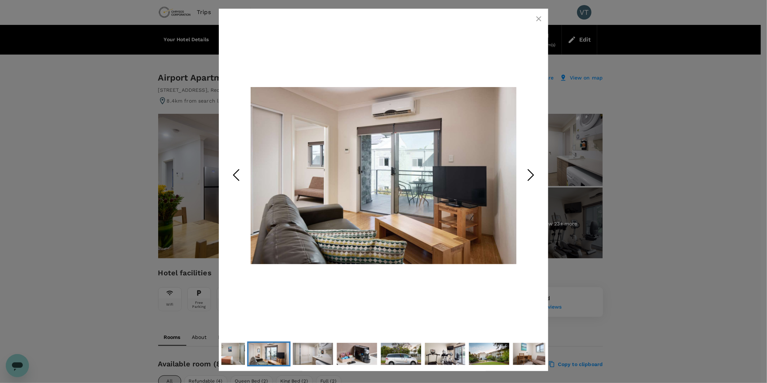
click at [531, 171] on icon "Next Slide" at bounding box center [531, 175] width 22 height 22
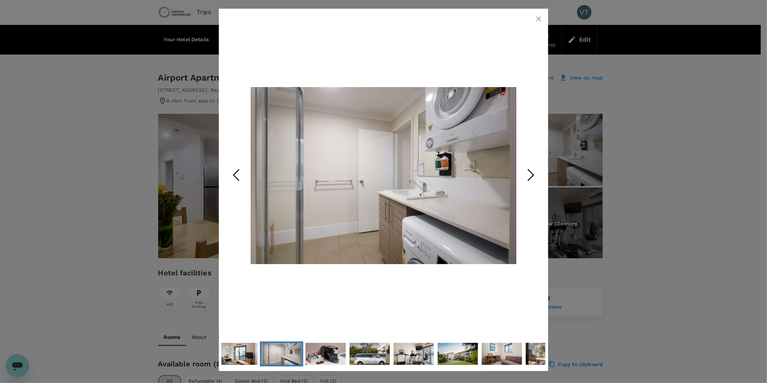
click at [531, 171] on icon "Next Slide" at bounding box center [531, 175] width 22 height 22
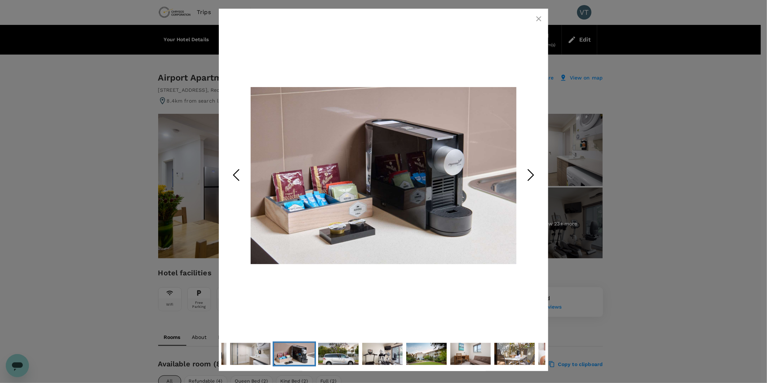
click at [531, 171] on polyline "Next Slide" at bounding box center [530, 175] width 5 height 11
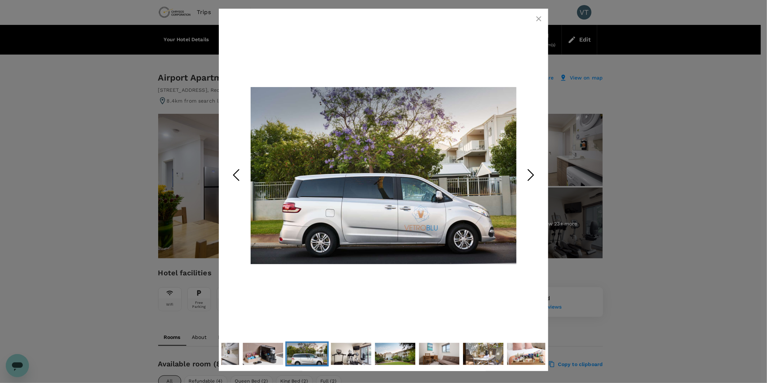
click at [531, 171] on polyline "Next Slide" at bounding box center [530, 175] width 5 height 11
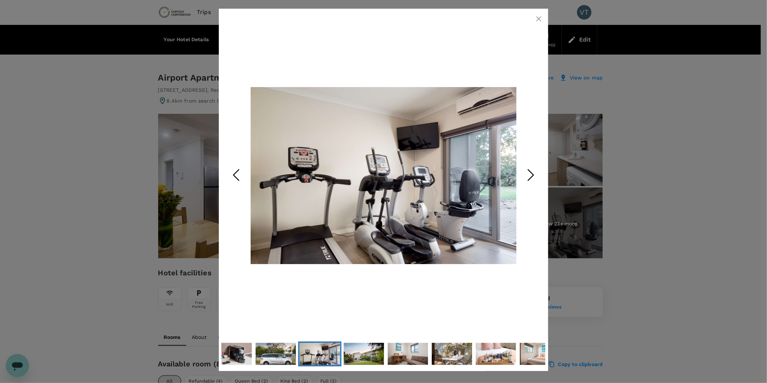
click at [531, 171] on polyline "Next Slide" at bounding box center [530, 175] width 5 height 11
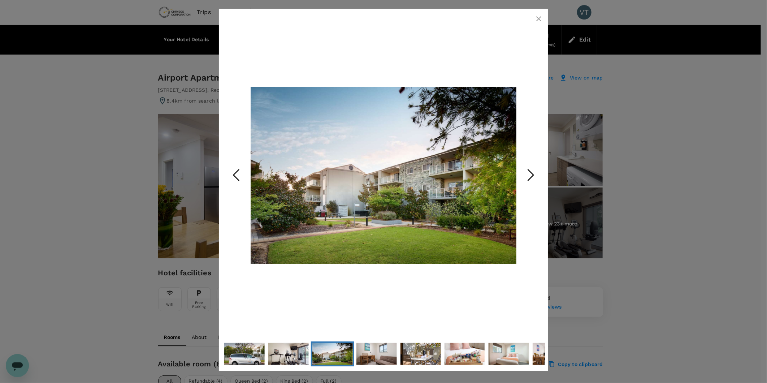
click at [531, 171] on polyline "Next Slide" at bounding box center [530, 175] width 5 height 11
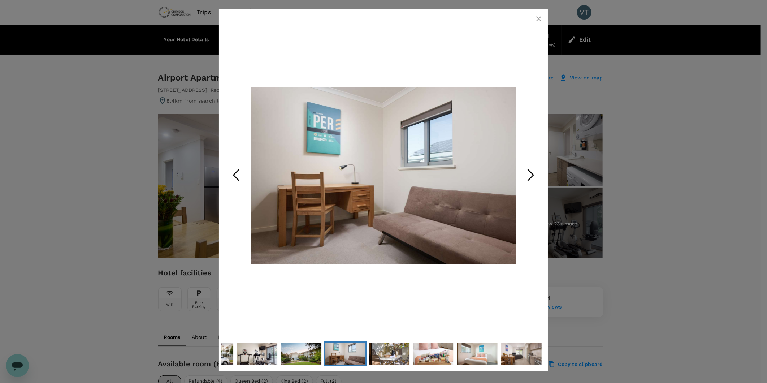
click at [530, 171] on polyline "Next Slide" at bounding box center [530, 175] width 5 height 11
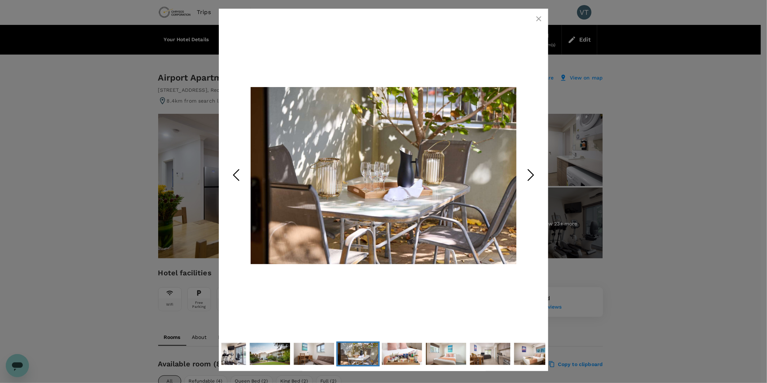
click at [530, 171] on polyline "Next Slide" at bounding box center [530, 175] width 5 height 11
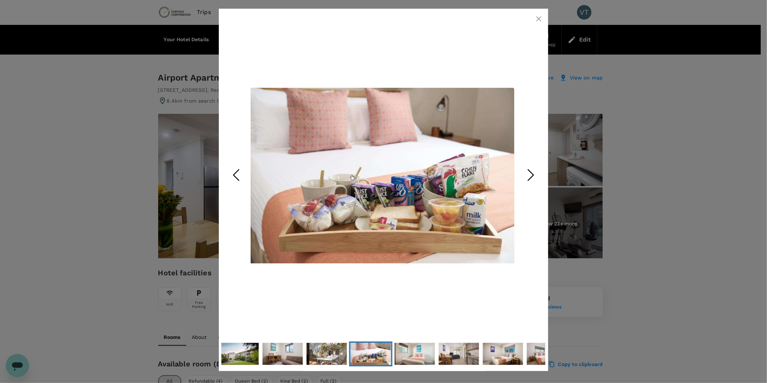
click at [530, 171] on polyline "Next Slide" at bounding box center [530, 175] width 5 height 11
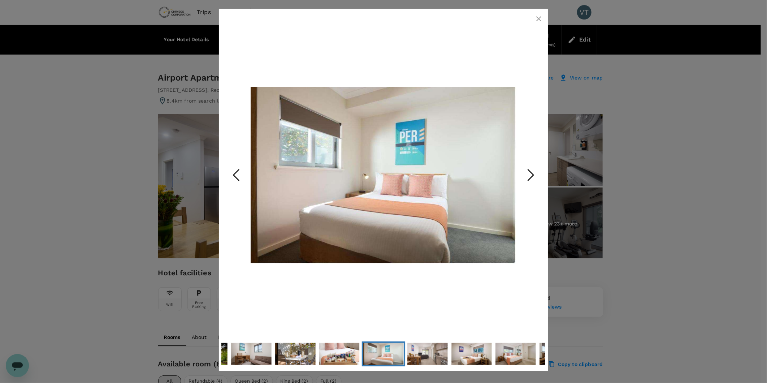
click at [530, 172] on icon "Next Slide" at bounding box center [531, 175] width 22 height 22
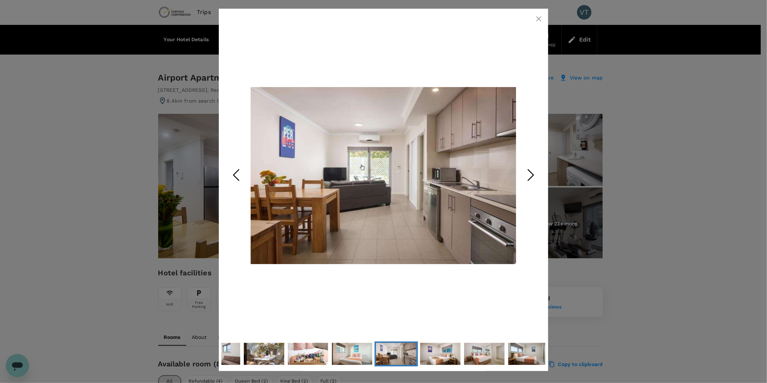
click at [654, 183] on div at bounding box center [383, 191] width 767 height 383
click at [539, 13] on button "button" at bounding box center [539, 19] width 14 height 14
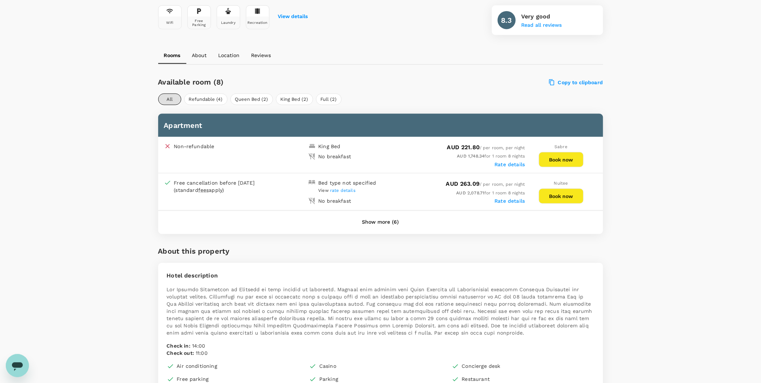
scroll to position [281, 0]
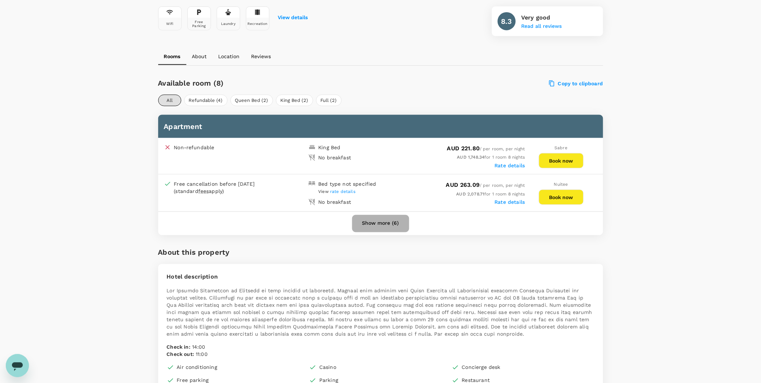
click at [391, 226] on button "Show more (6)" at bounding box center [380, 223] width 57 height 17
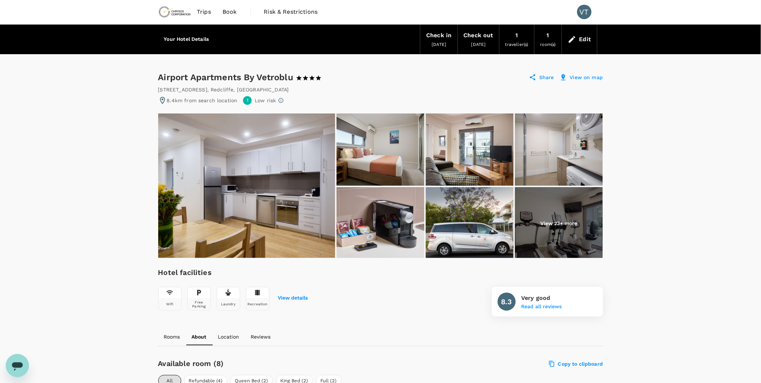
scroll to position [0, 0]
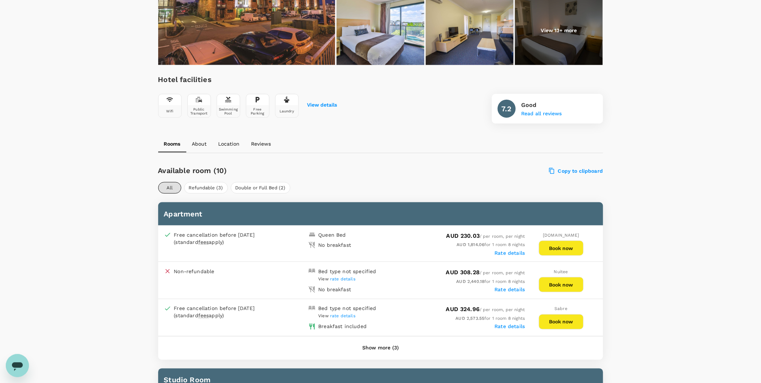
scroll to position [200, 0]
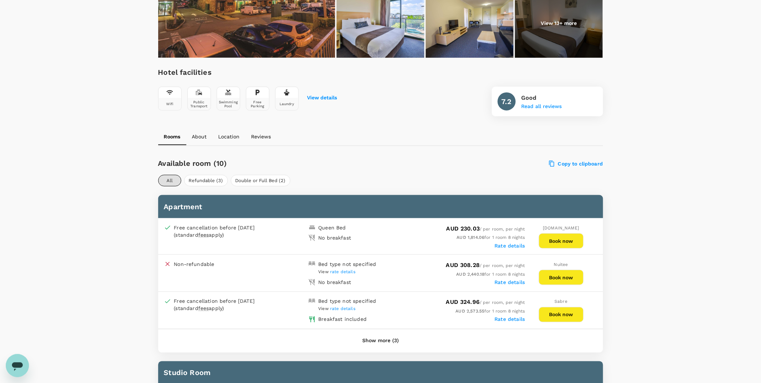
click at [376, 333] on button "Show more (3)" at bounding box center [380, 340] width 57 height 17
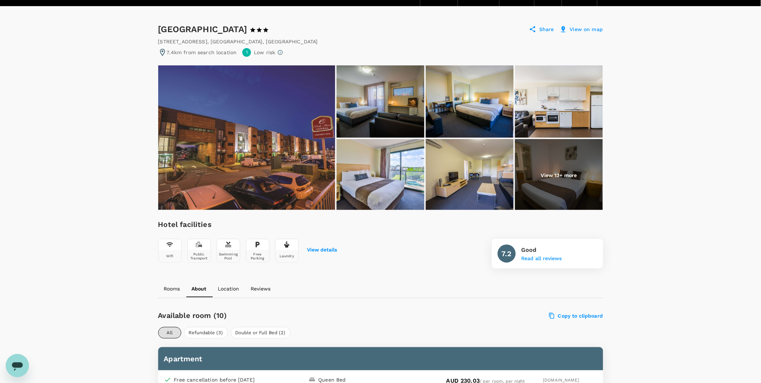
scroll to position [0, 0]
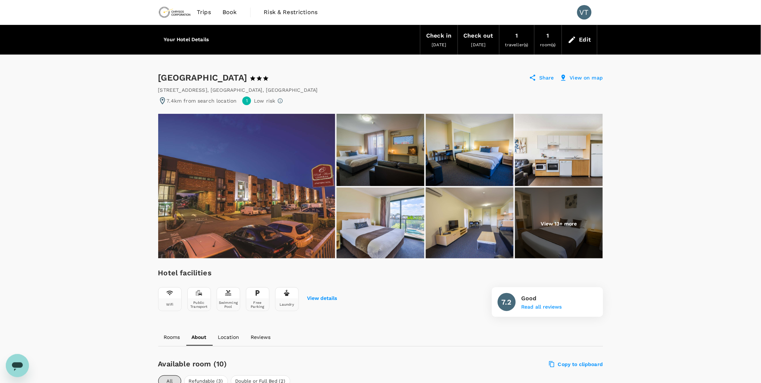
click at [521, 157] on img at bounding box center [559, 150] width 88 height 72
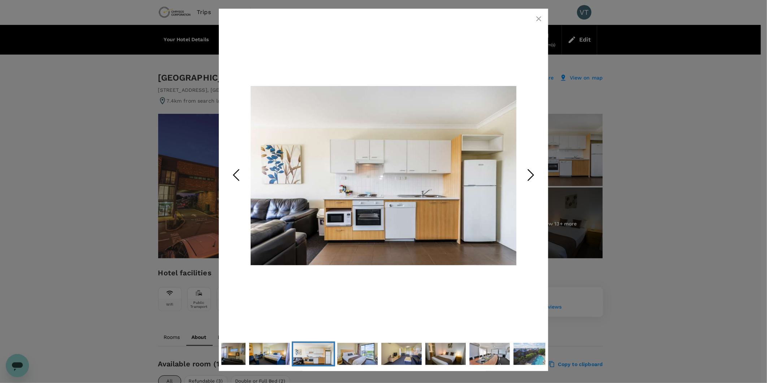
click at [234, 174] on icon "Previous Slide" at bounding box center [236, 175] width 22 height 22
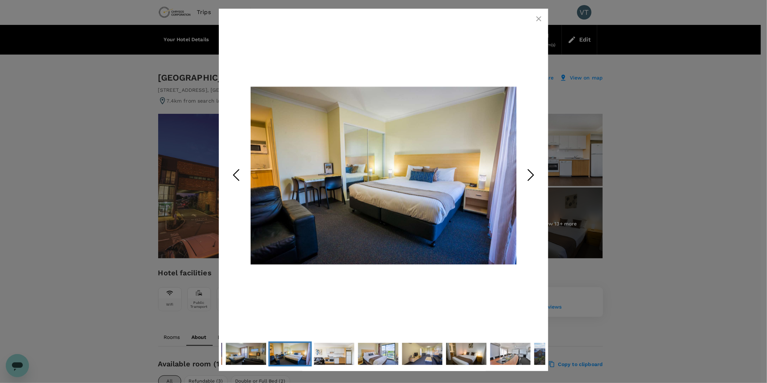
click at [528, 173] on icon "Next Slide" at bounding box center [531, 175] width 22 height 22
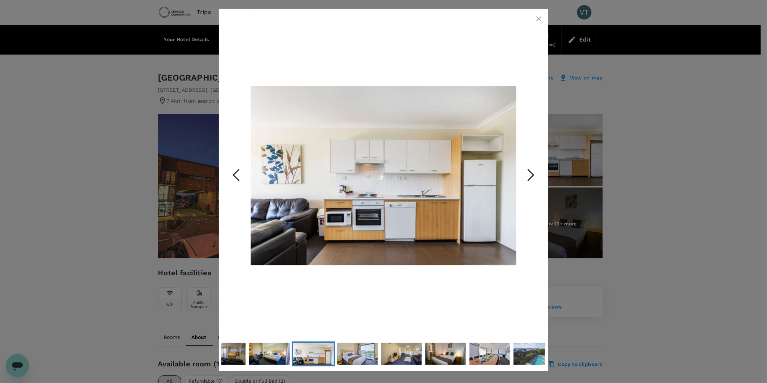
click at [528, 174] on icon "Next Slide" at bounding box center [531, 175] width 22 height 22
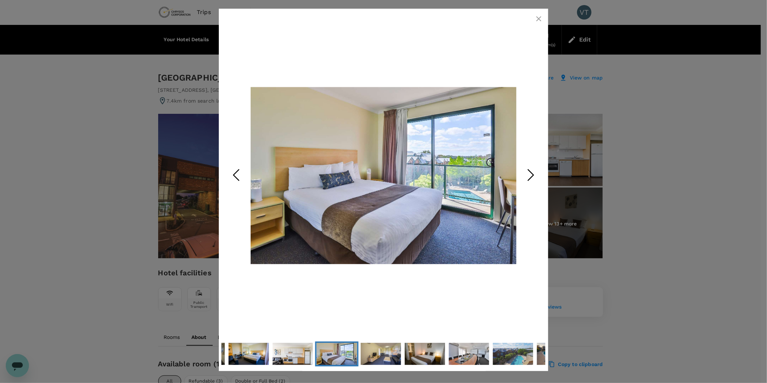
click at [528, 174] on icon "Next Slide" at bounding box center [531, 175] width 22 height 22
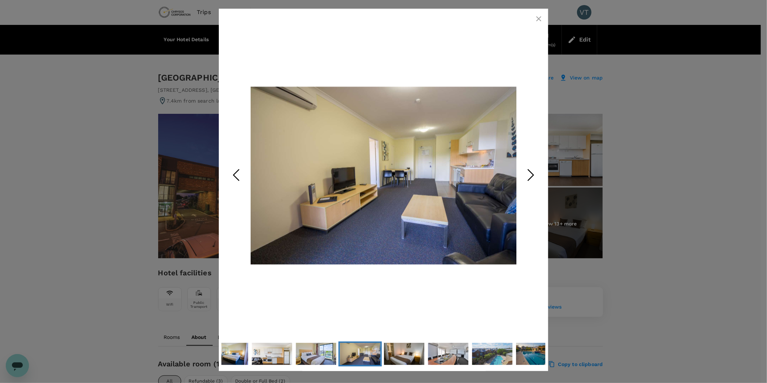
click at [528, 174] on icon "Next Slide" at bounding box center [531, 175] width 22 height 22
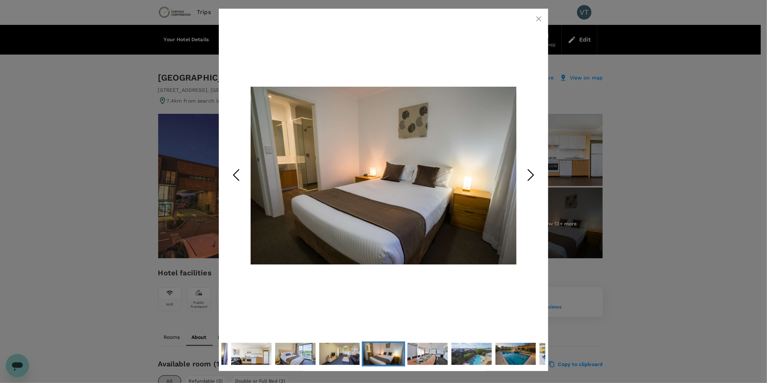
click at [528, 174] on icon "Next Slide" at bounding box center [531, 175] width 22 height 22
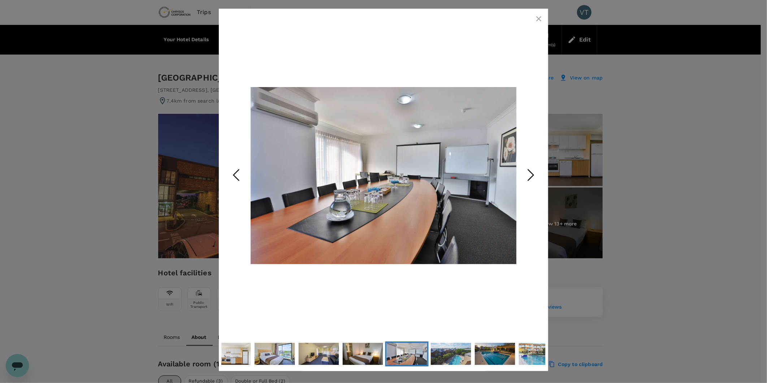
click at [528, 174] on icon "Next Slide" at bounding box center [531, 175] width 22 height 22
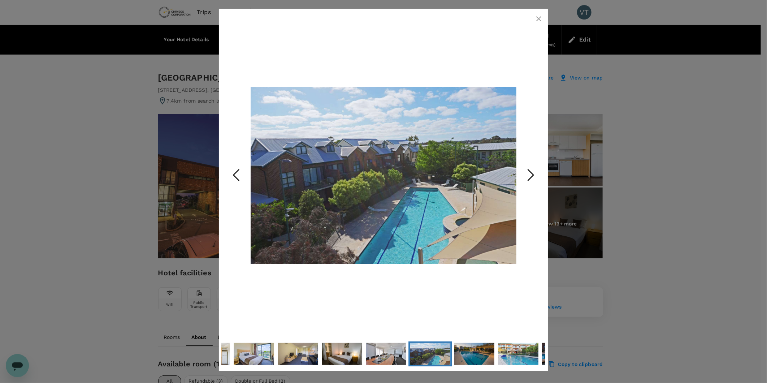
click at [528, 175] on icon "Next Slide" at bounding box center [531, 175] width 22 height 22
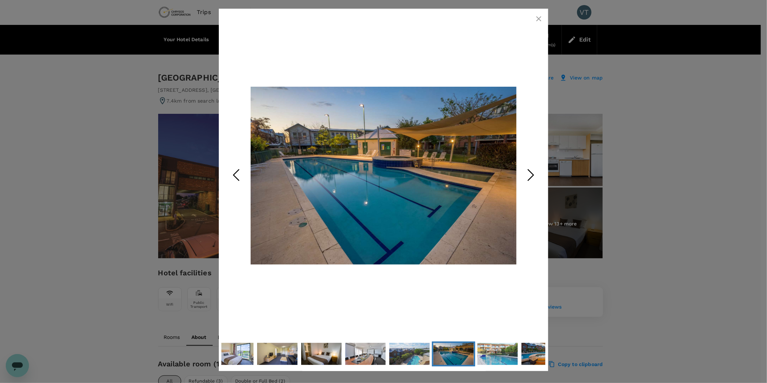
click at [528, 176] on icon "Next Slide" at bounding box center [531, 175] width 22 height 22
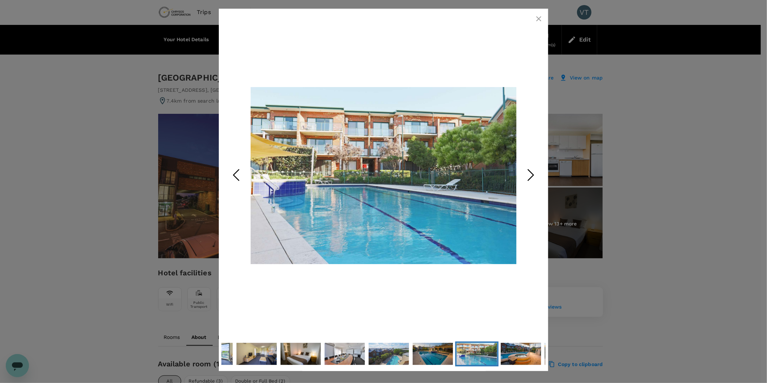
click at [527, 176] on icon "Next Slide" at bounding box center [531, 175] width 22 height 22
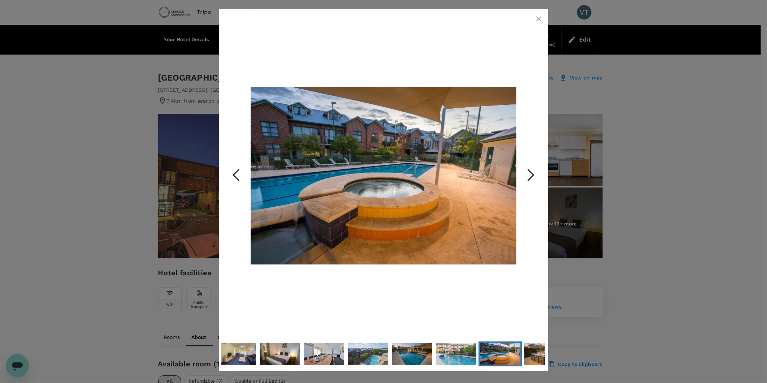
click at [527, 176] on icon "Next Slide" at bounding box center [531, 175] width 22 height 22
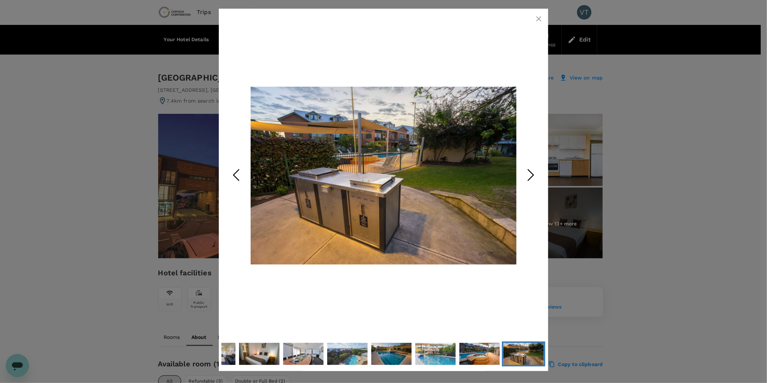
click at [527, 176] on icon "Next Slide" at bounding box center [531, 175] width 22 height 22
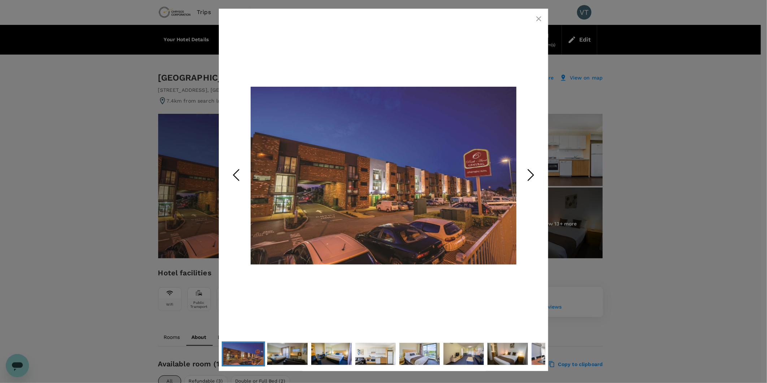
click at [527, 176] on icon "Next Slide" at bounding box center [531, 175] width 22 height 22
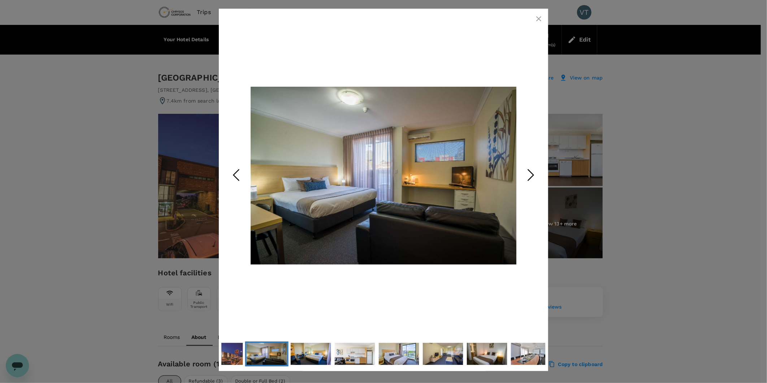
click at [530, 169] on icon "Next Slide" at bounding box center [531, 175] width 22 height 22
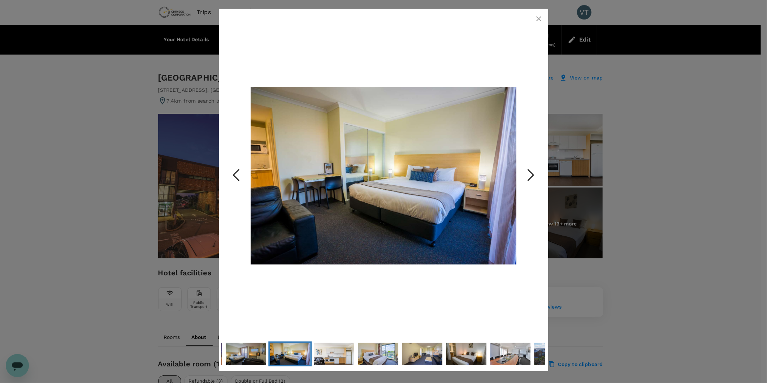
click at [532, 181] on icon "Next Slide" at bounding box center [531, 175] width 22 height 22
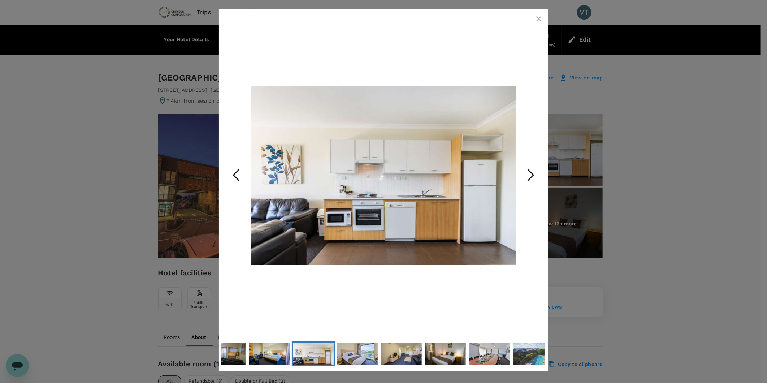
click at [532, 182] on icon "Next Slide" at bounding box center [531, 175] width 22 height 22
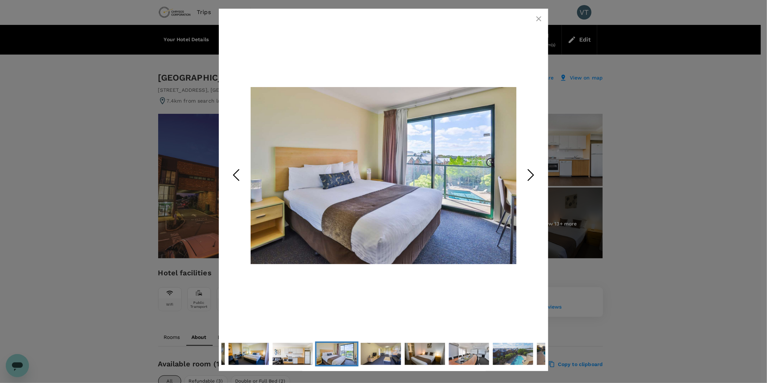
click at [532, 182] on icon "Next Slide" at bounding box center [531, 175] width 22 height 22
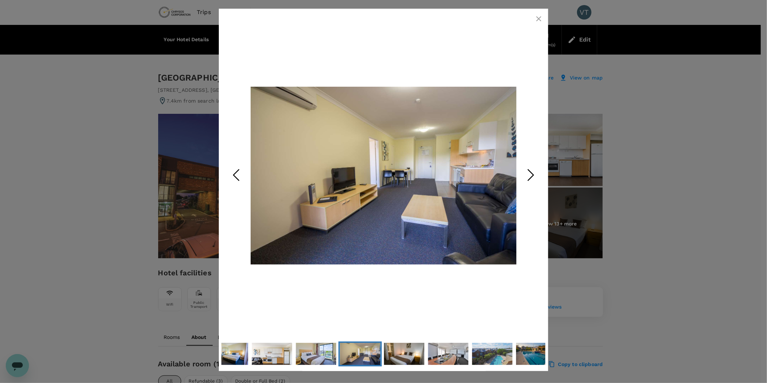
click at [532, 182] on icon "Next Slide" at bounding box center [531, 175] width 22 height 22
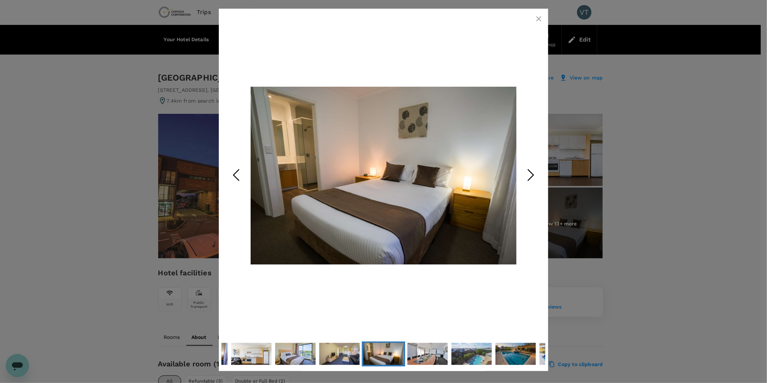
click at [532, 183] on icon "Next Slide" at bounding box center [531, 175] width 22 height 22
click at [531, 183] on icon "Next Slide" at bounding box center [531, 175] width 22 height 22
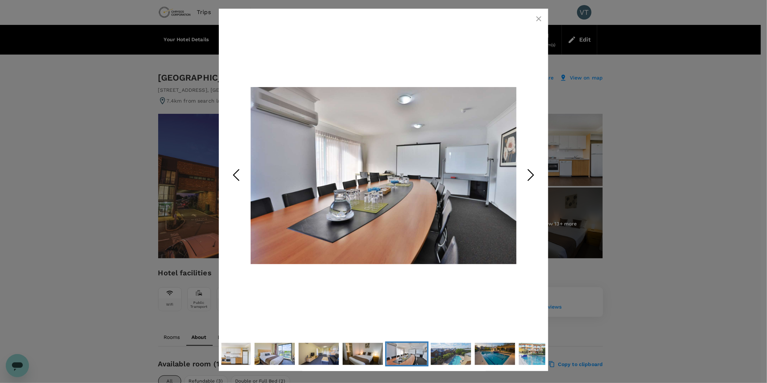
drag, startPoint x: 530, startPoint y: 175, endPoint x: 527, endPoint y: 172, distance: 4.3
click at [530, 175] on icon "Next Slide" at bounding box center [531, 175] width 22 height 22
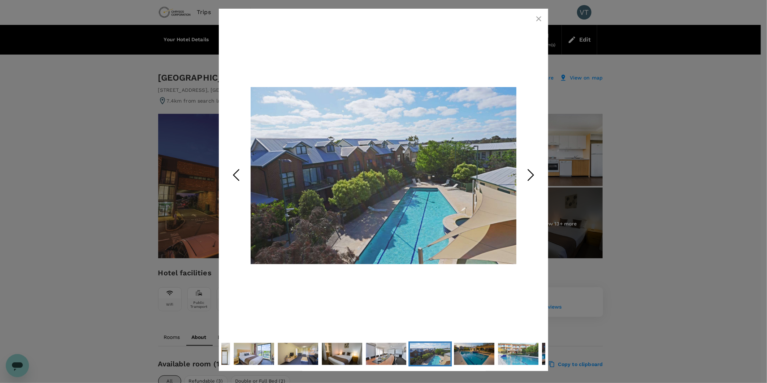
click at [665, 223] on div at bounding box center [383, 191] width 767 height 383
click at [536, 20] on icon "button" at bounding box center [539, 18] width 9 height 9
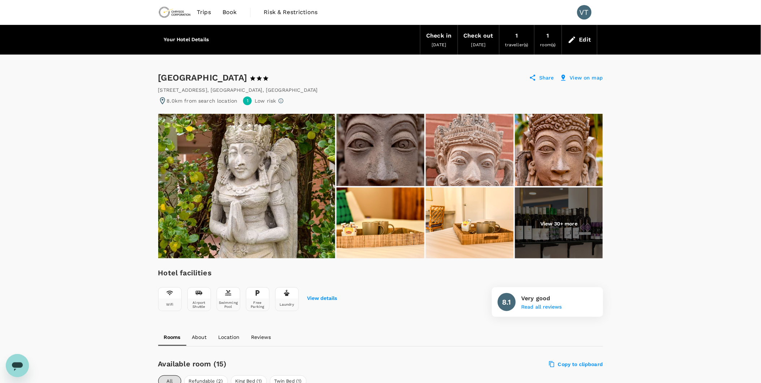
click at [419, 277] on div "Hotel facilities Wifi Airport Shuttle Swimming Pool Free Parking Laundry View d…" at bounding box center [380, 292] width 445 height 50
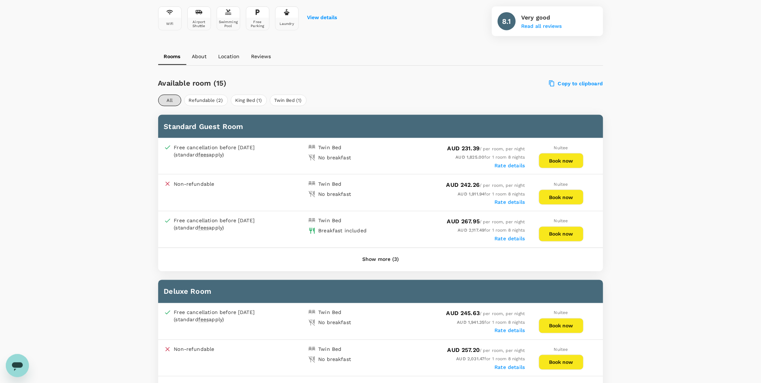
scroll to position [321, 0]
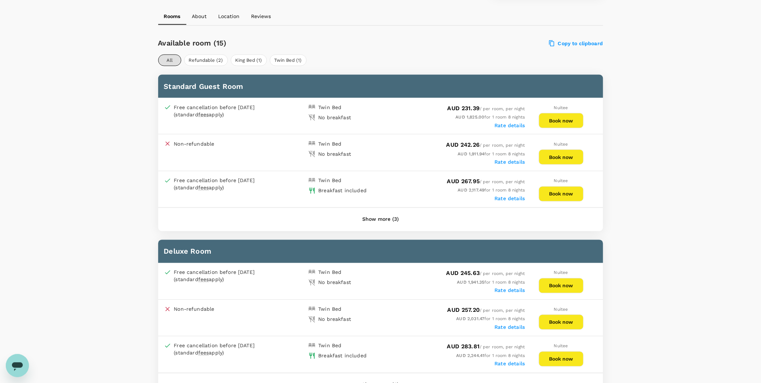
click at [383, 217] on button "Show more (3)" at bounding box center [380, 219] width 57 height 17
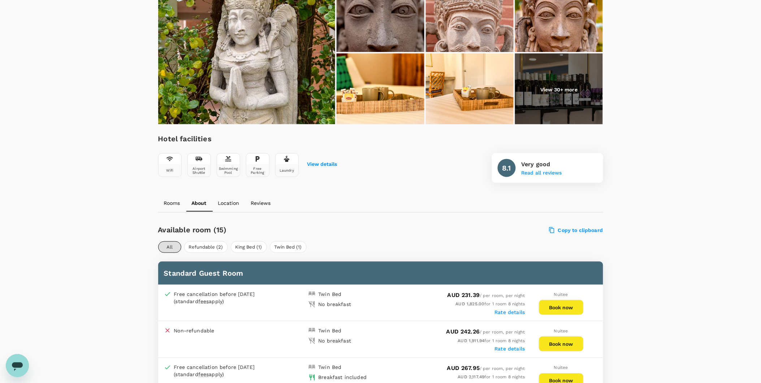
scroll to position [0, 0]
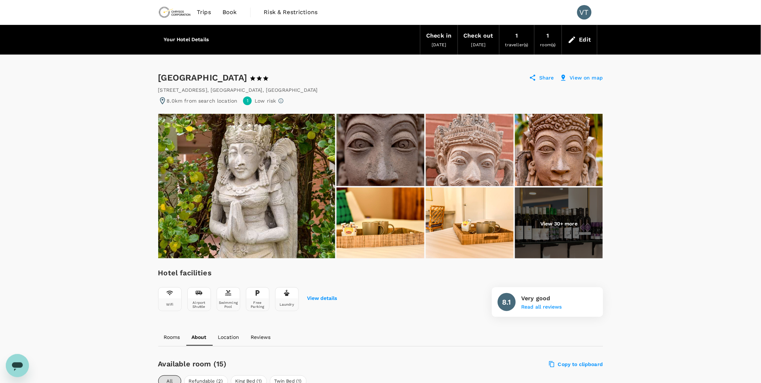
click at [565, 229] on img at bounding box center [559, 223] width 88 height 72
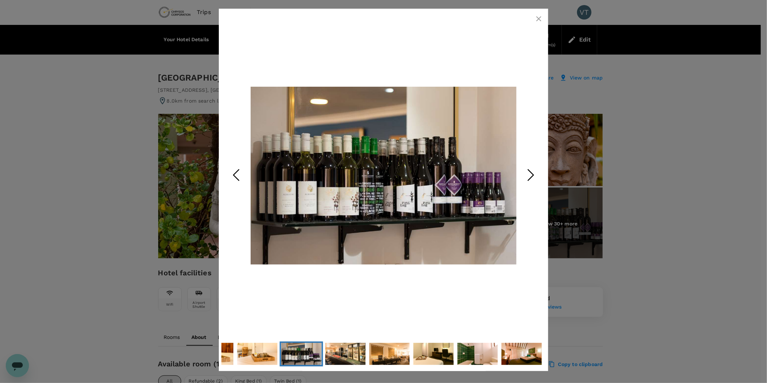
click at [531, 181] on icon "Next Slide" at bounding box center [531, 175] width 22 height 22
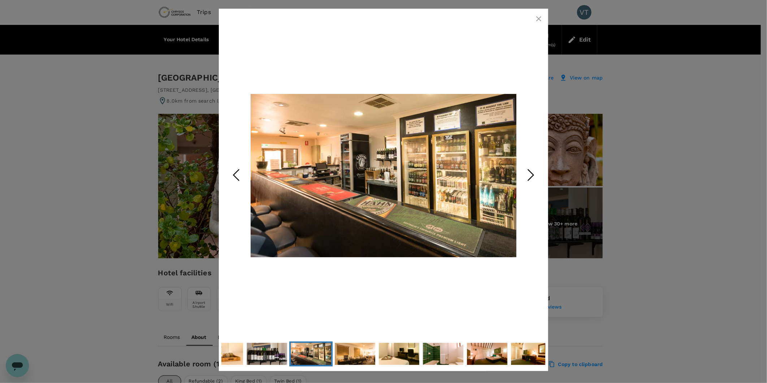
click at [530, 178] on polyline "Next Slide" at bounding box center [530, 175] width 5 height 11
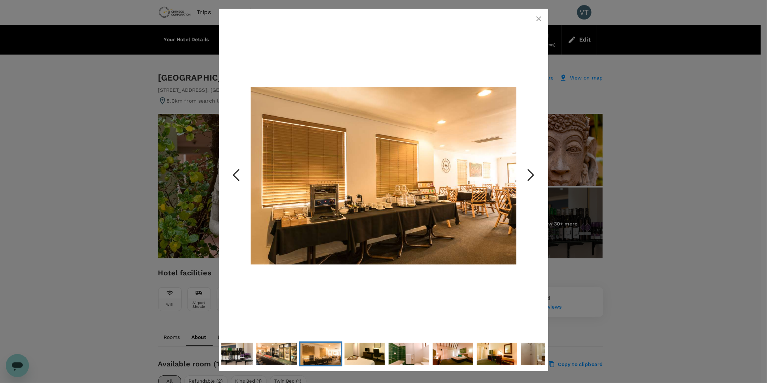
click at [529, 179] on polyline "Next Slide" at bounding box center [530, 175] width 5 height 11
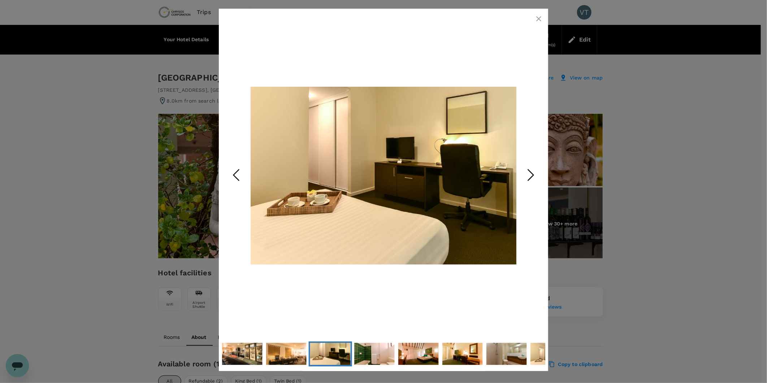
click at [525, 173] on icon "Next Slide" at bounding box center [531, 175] width 22 height 22
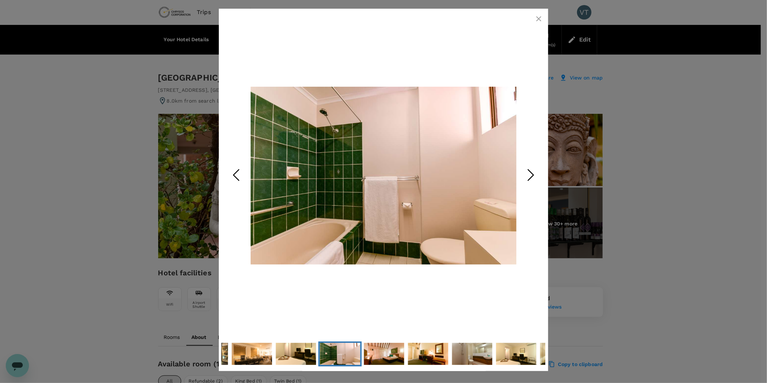
click at [525, 173] on icon "Next Slide" at bounding box center [531, 175] width 22 height 22
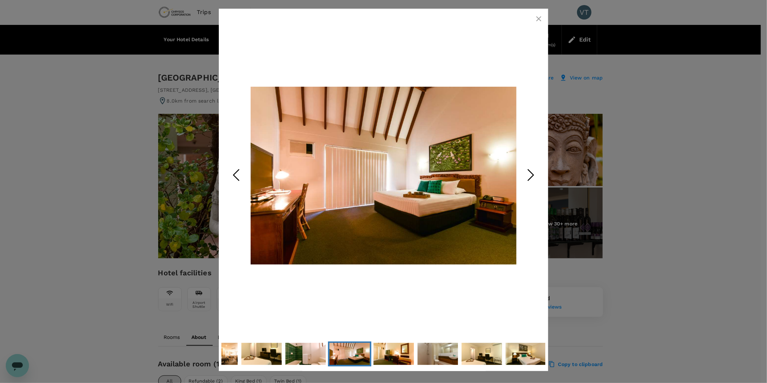
click at [525, 173] on icon "Next Slide" at bounding box center [531, 175] width 22 height 22
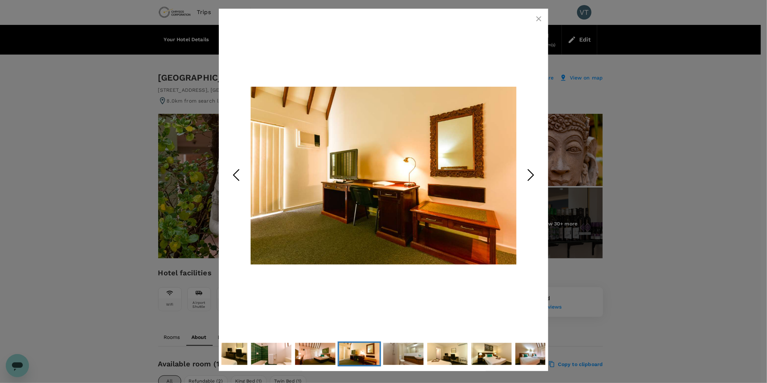
click at [525, 173] on icon "Next Slide" at bounding box center [531, 175] width 22 height 22
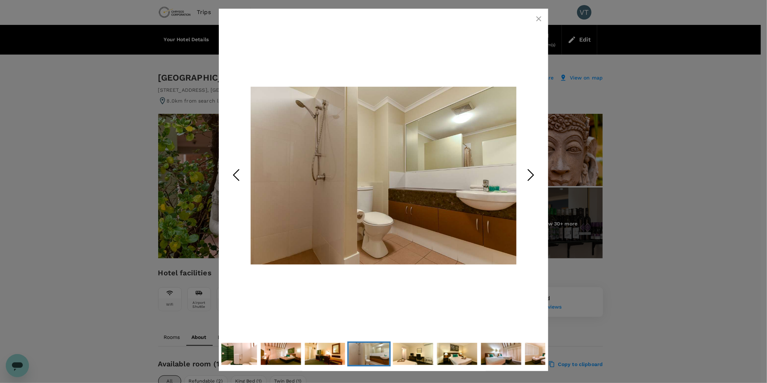
click at [525, 173] on icon "Next Slide" at bounding box center [531, 175] width 22 height 22
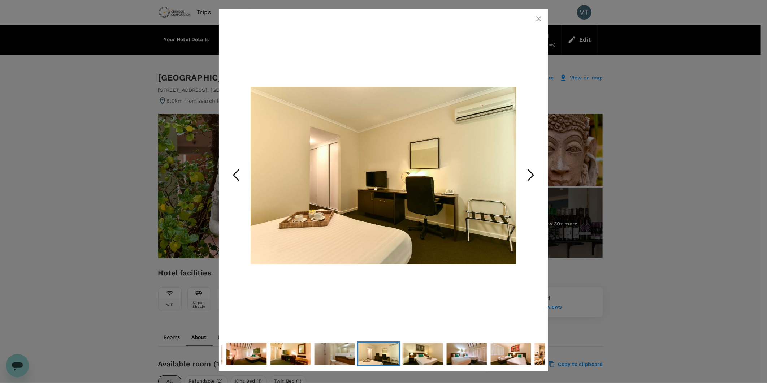
click at [525, 173] on icon "Next Slide" at bounding box center [531, 175] width 22 height 22
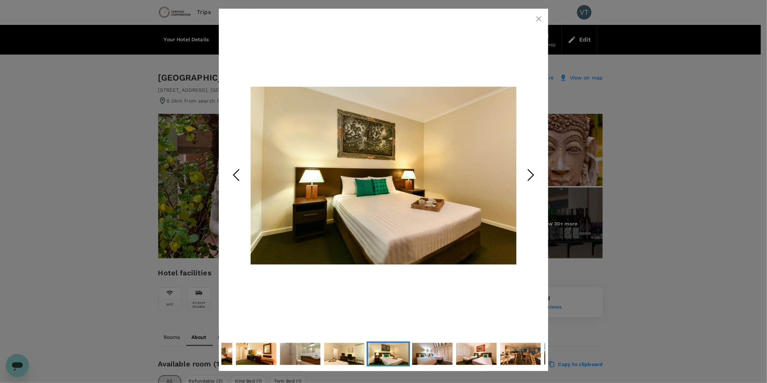
click at [525, 173] on icon "Next Slide" at bounding box center [531, 175] width 22 height 22
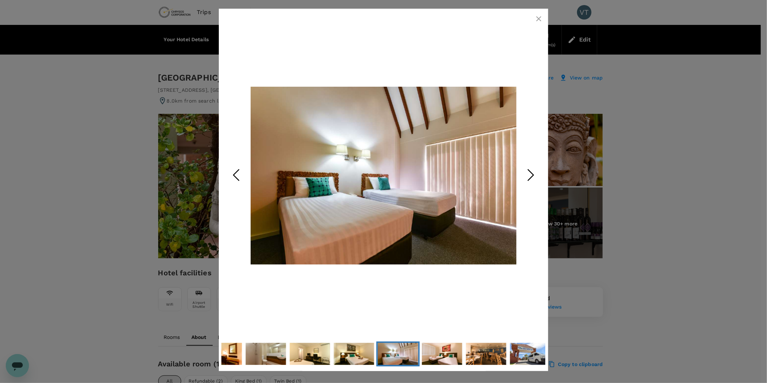
click at [525, 174] on icon "Next Slide" at bounding box center [531, 175] width 22 height 22
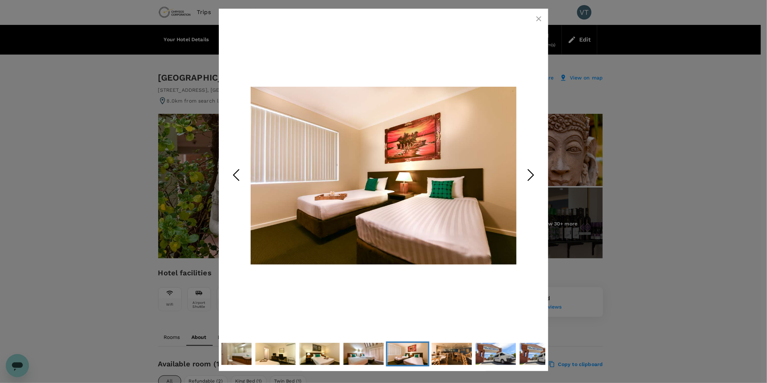
click at [525, 174] on icon "Next Slide" at bounding box center [531, 175] width 22 height 22
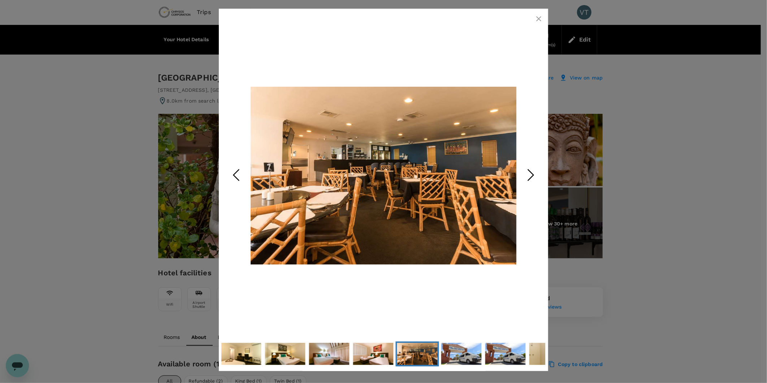
click at [525, 174] on icon "Next Slide" at bounding box center [531, 175] width 22 height 22
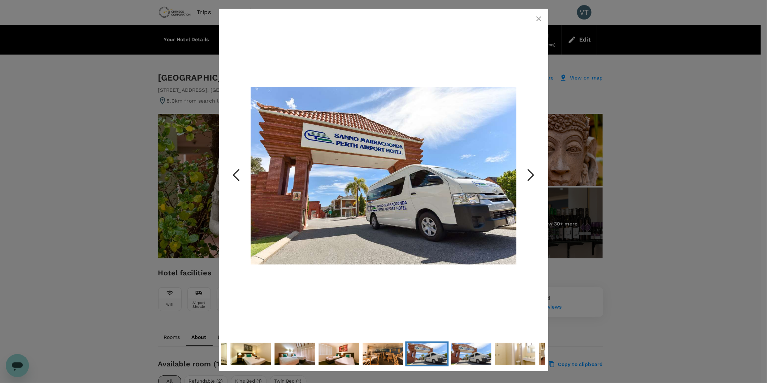
click at [525, 174] on icon "Next Slide" at bounding box center [531, 175] width 22 height 22
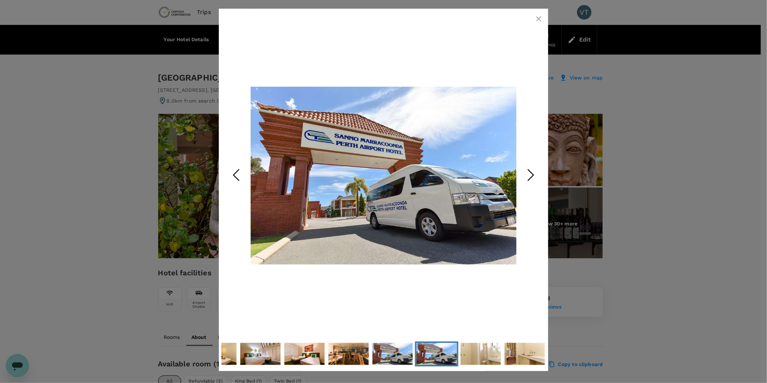
click at [525, 174] on icon "Next Slide" at bounding box center [531, 175] width 22 height 22
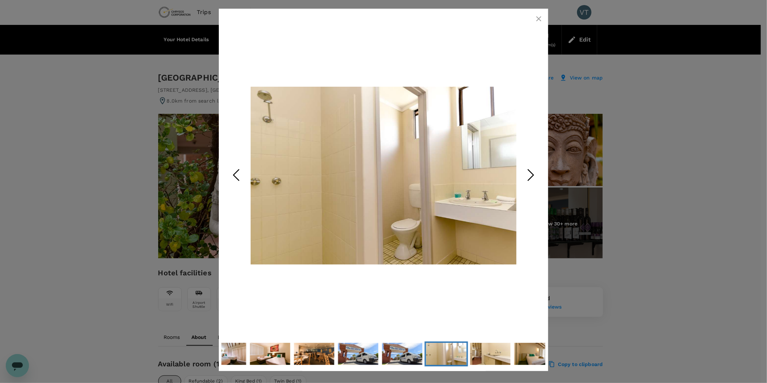
click at [525, 174] on icon "Next Slide" at bounding box center [531, 175] width 22 height 22
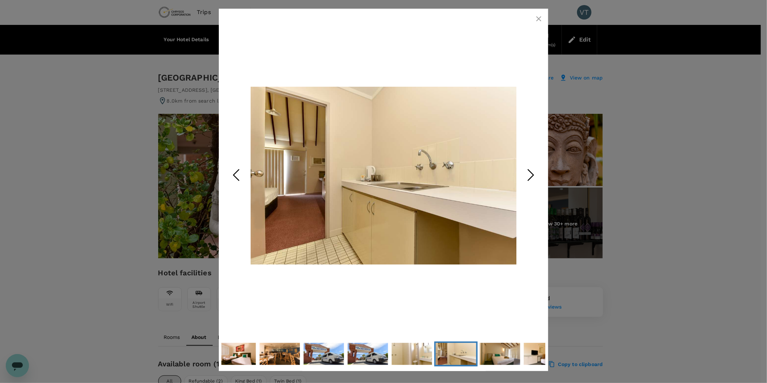
drag, startPoint x: 537, startPoint y: 20, endPoint x: 515, endPoint y: 19, distance: 22.0
click at [537, 20] on icon "button" at bounding box center [539, 18] width 9 height 9
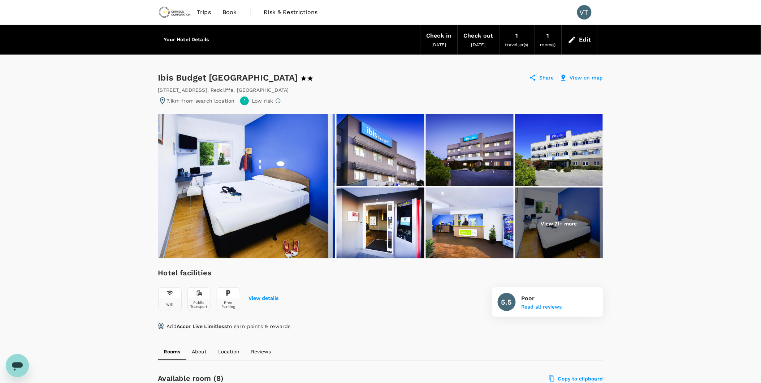
click at [280, 180] on img at bounding box center [246, 186] width 177 height 144
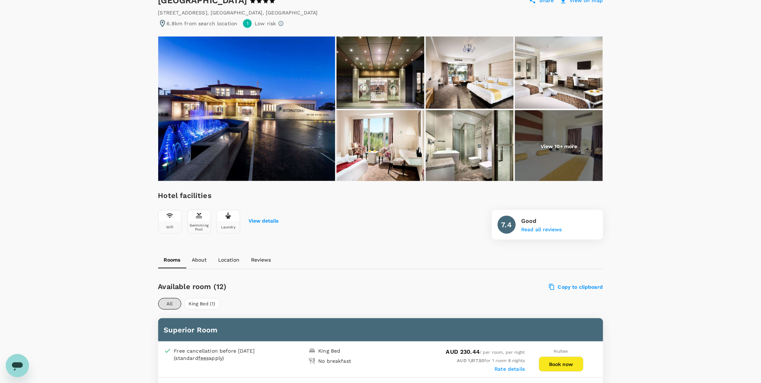
scroll to position [80, 0]
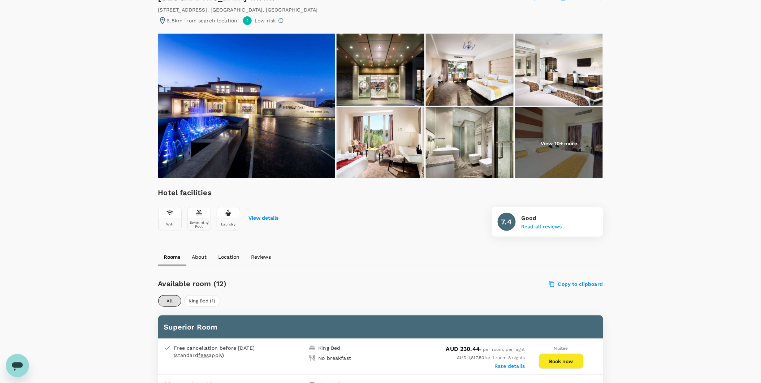
click at [372, 87] on img at bounding box center [381, 70] width 88 height 72
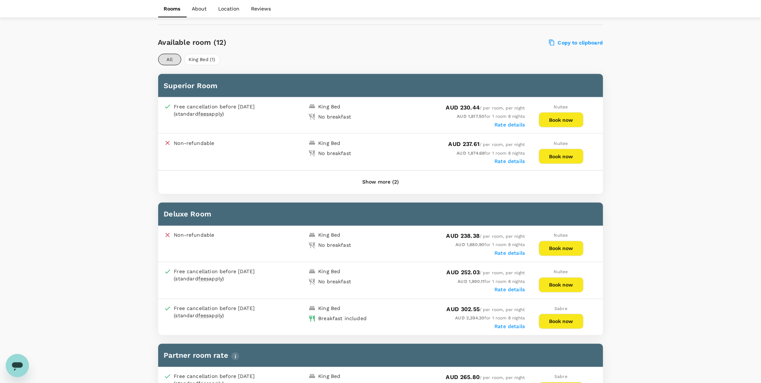
scroll to position [361, 0]
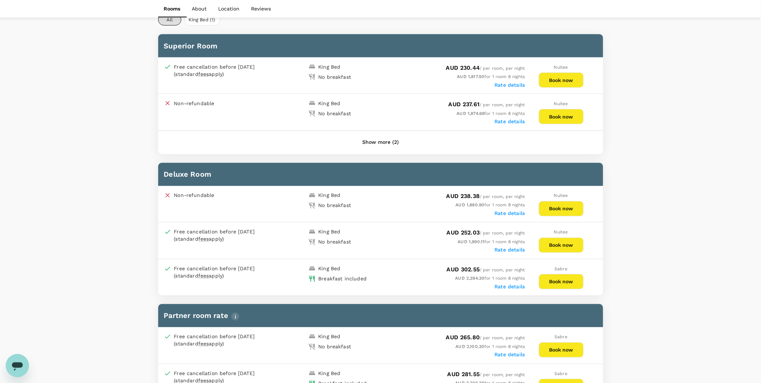
click at [393, 141] on button "Show more (2)" at bounding box center [380, 142] width 57 height 17
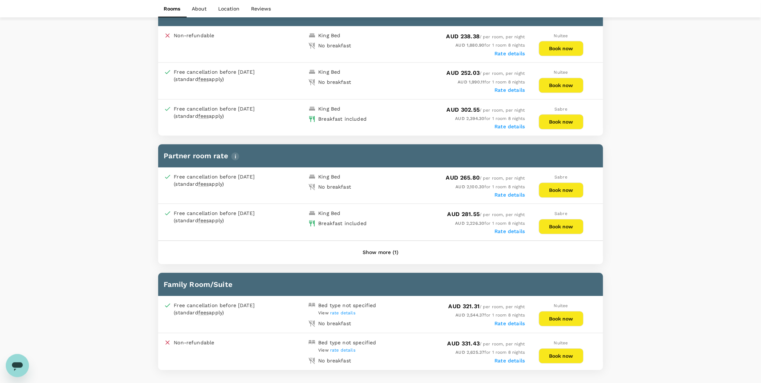
scroll to position [602, 0]
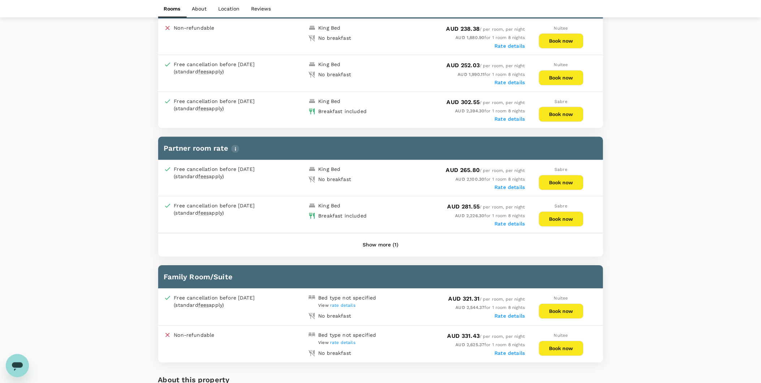
click at [382, 250] on button "Show more (1)" at bounding box center [381, 244] width 56 height 17
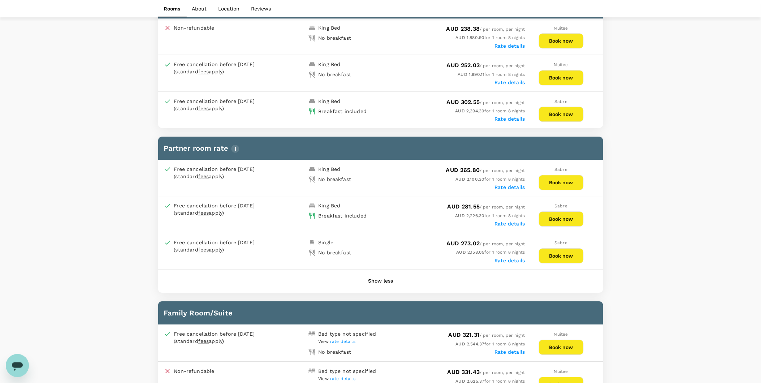
click at [368, 210] on div "Breakfast included" at bounding box center [343, 214] width 75 height 10
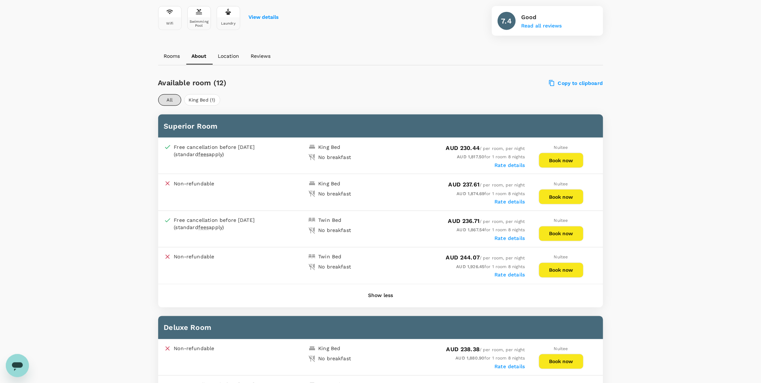
scroll to position [281, 0]
click at [390, 293] on button "Show less" at bounding box center [380, 296] width 45 height 17
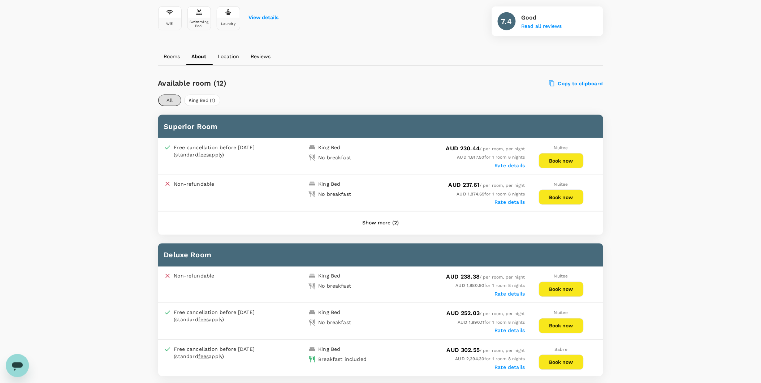
click at [383, 221] on button "Show more (2)" at bounding box center [380, 223] width 57 height 17
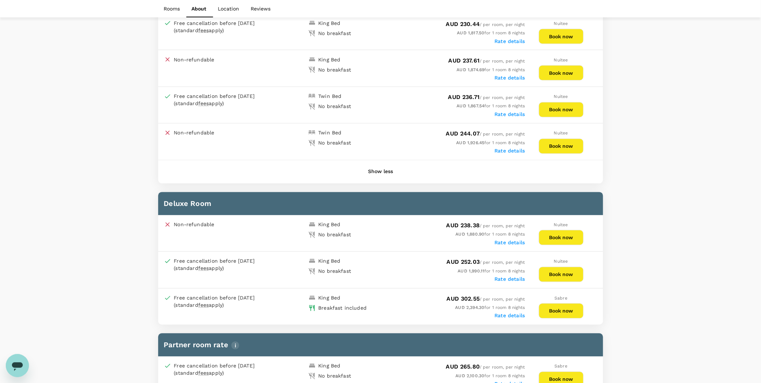
scroll to position [441, 0]
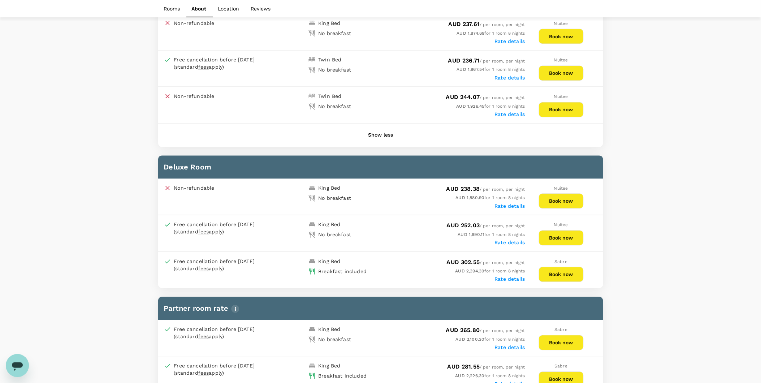
click at [390, 275] on div "Rate details" at bounding box center [453, 278] width 144 height 7
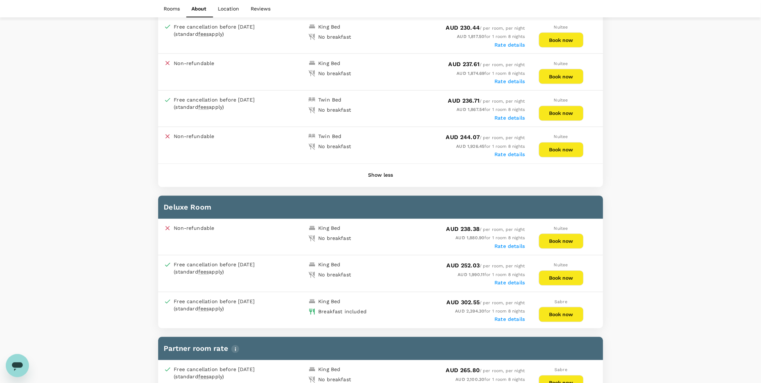
scroll to position [361, 0]
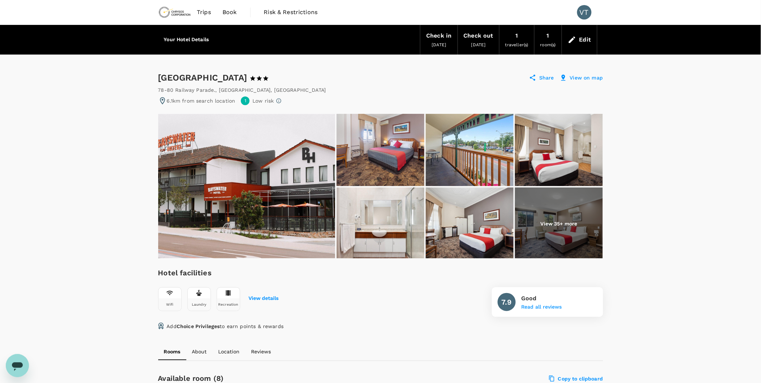
click at [326, 193] on img at bounding box center [246, 186] width 177 height 144
